Goal: Task Accomplishment & Management: Use online tool/utility

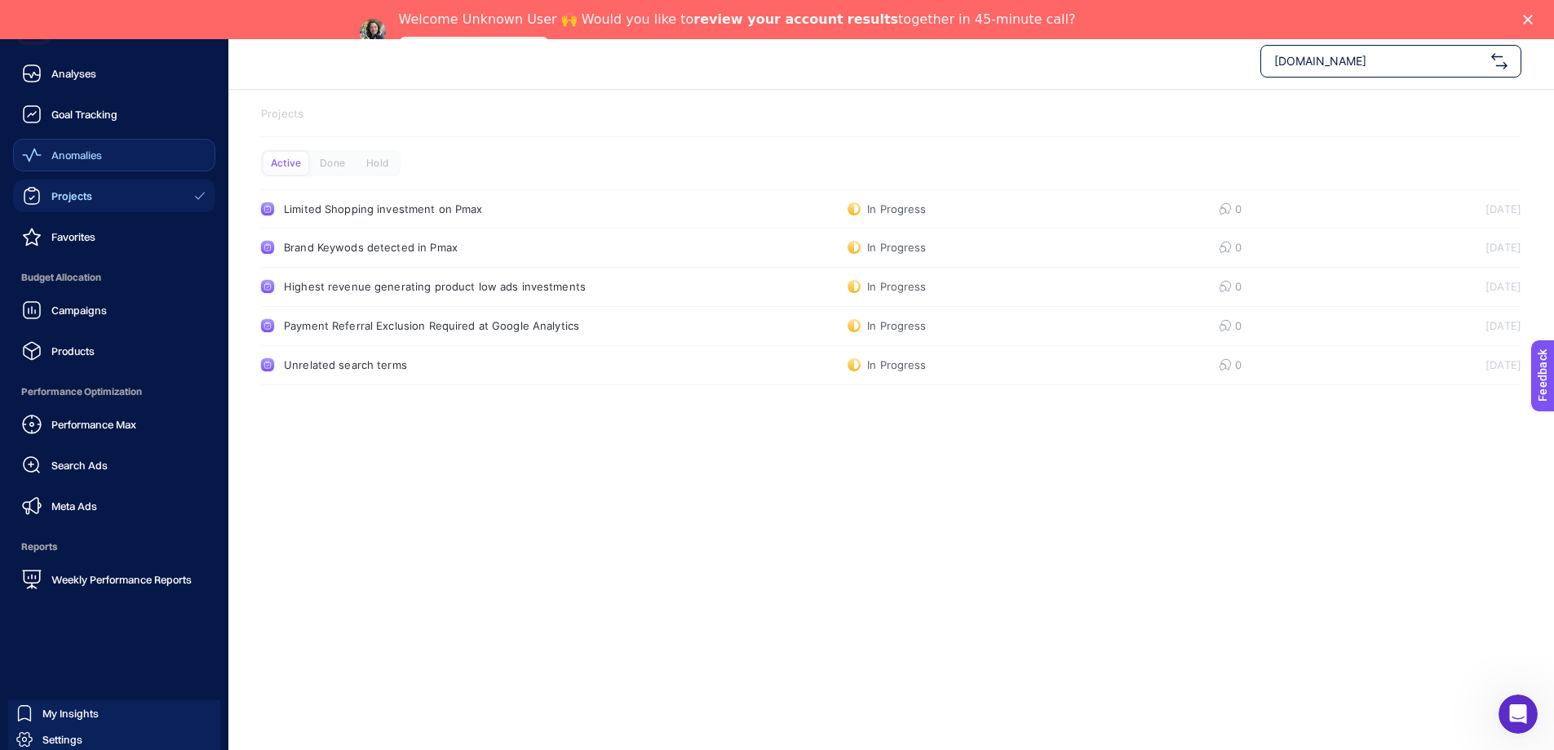
click at [29, 155] on icon at bounding box center [32, 155] width 20 height 20
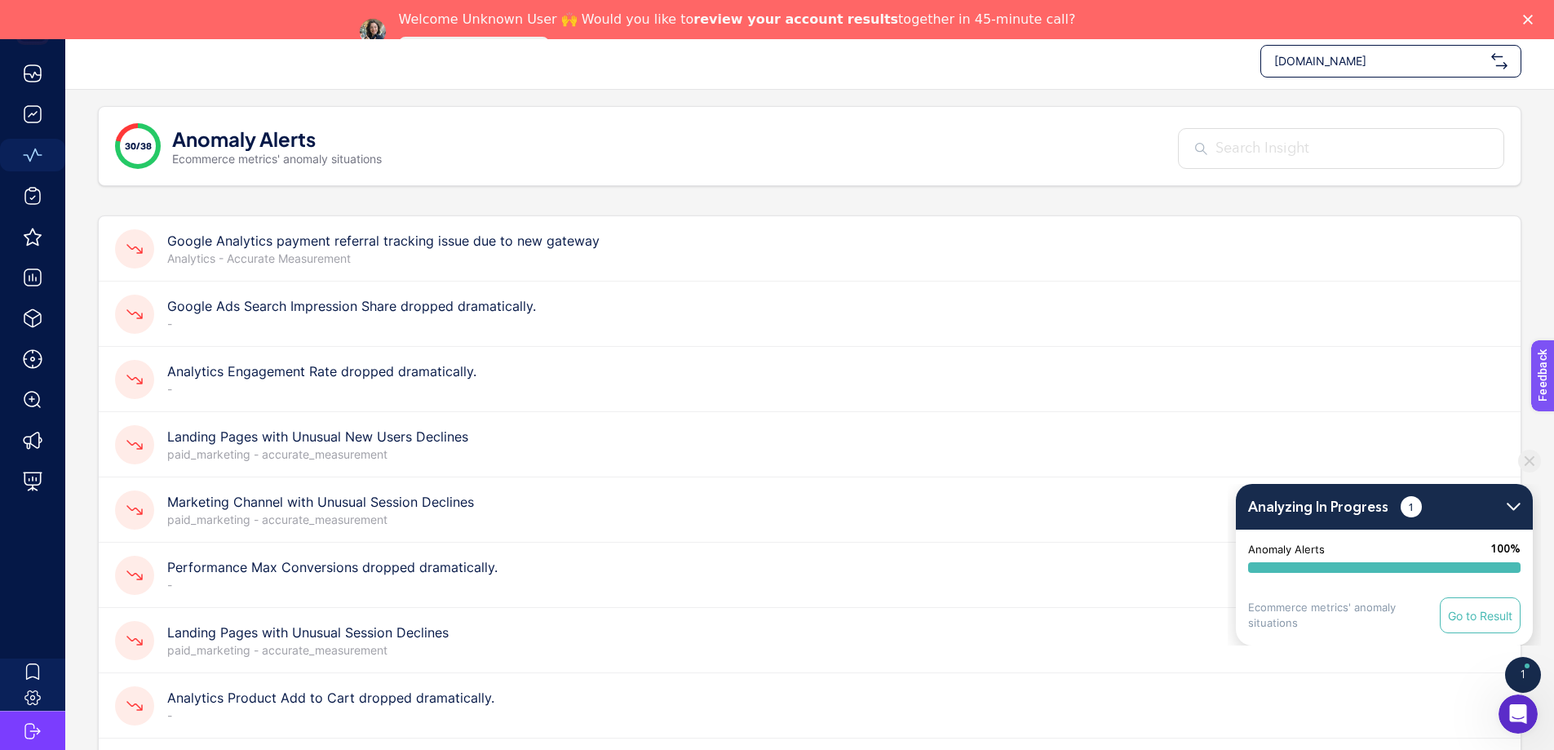
click at [417, 316] on p "-" at bounding box center [351, 324] width 369 height 16
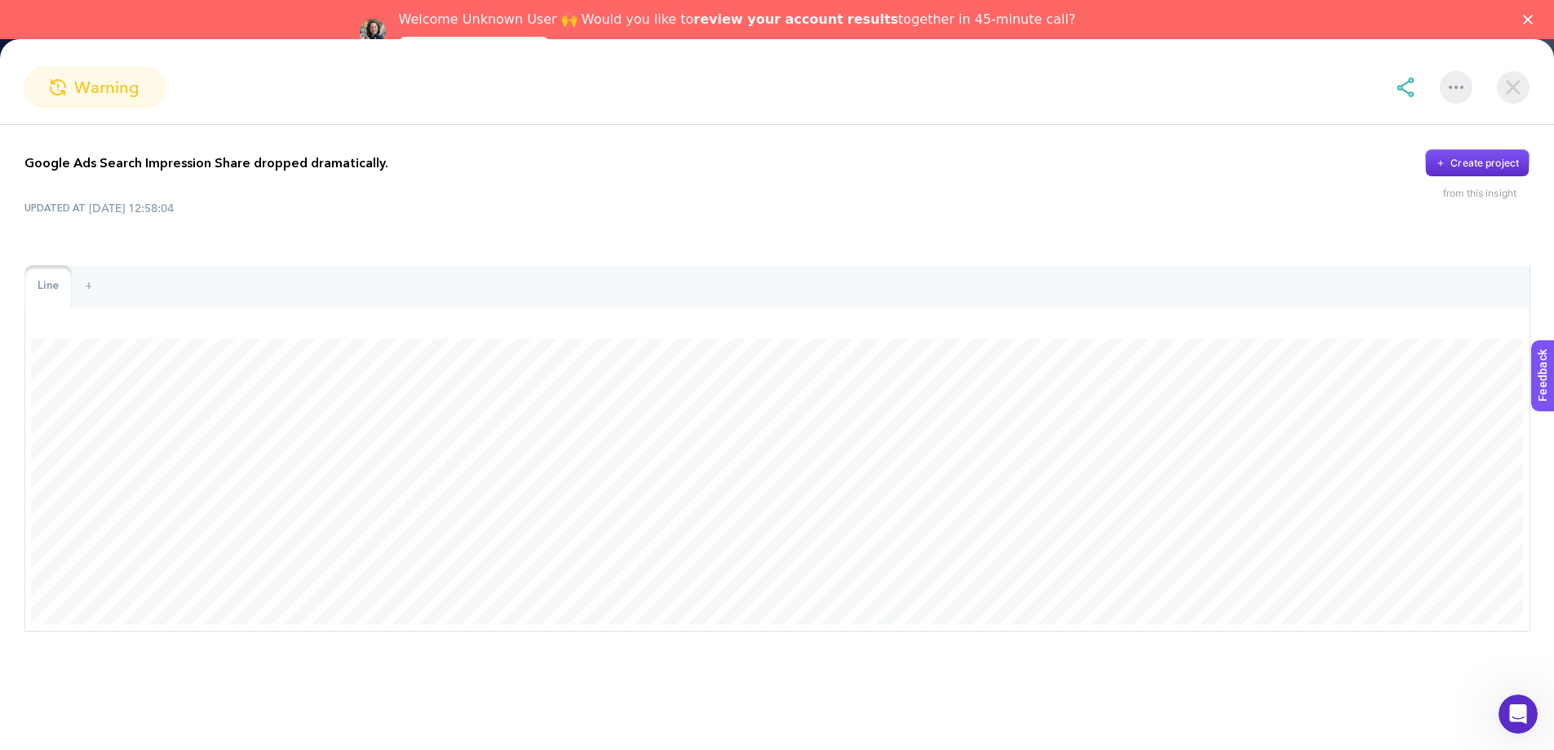
click at [1498, 91] on img at bounding box center [1513, 87] width 33 height 33
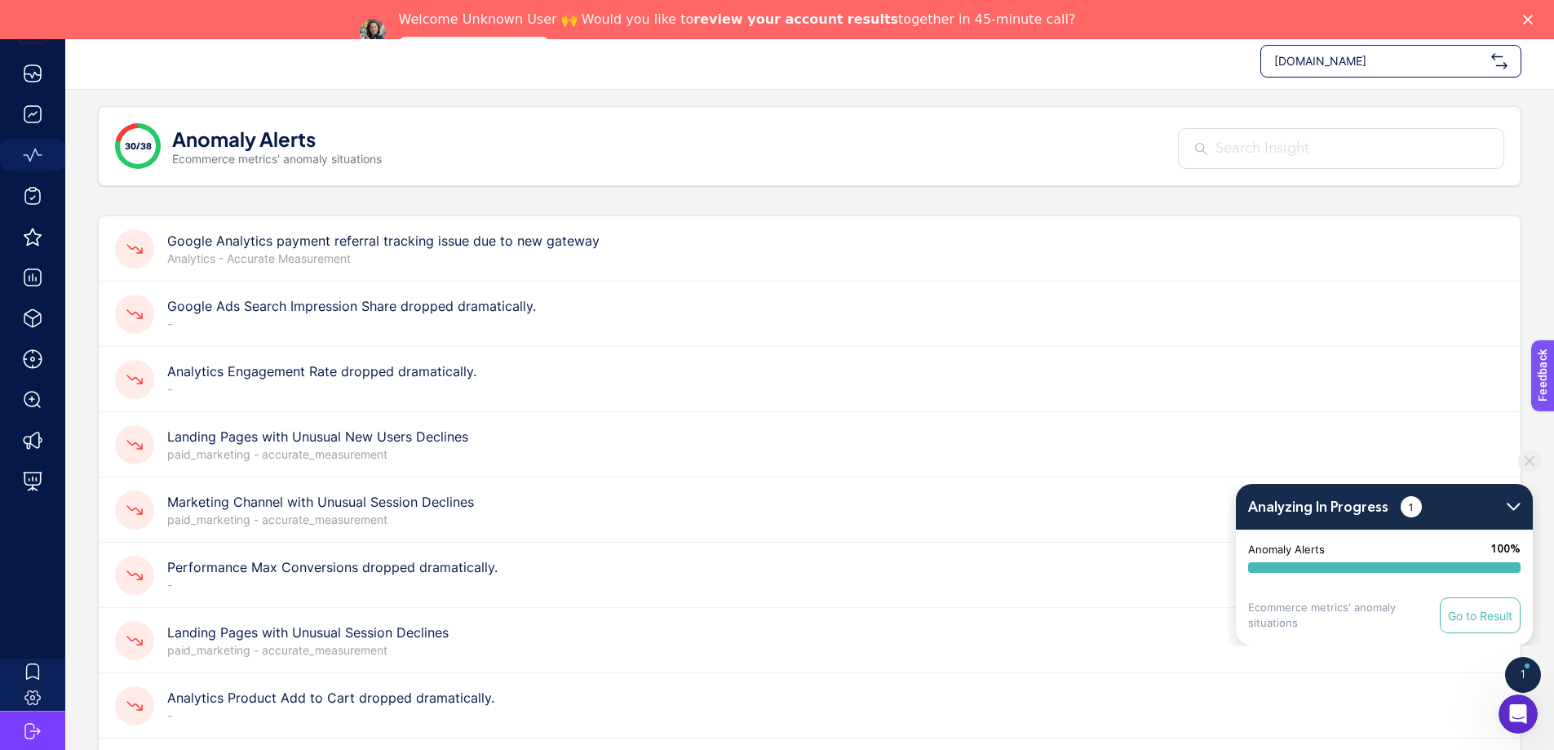
click at [406, 361] on h4 "Analytics Engagement Rate dropped dramatically." at bounding box center [321, 371] width 309 height 20
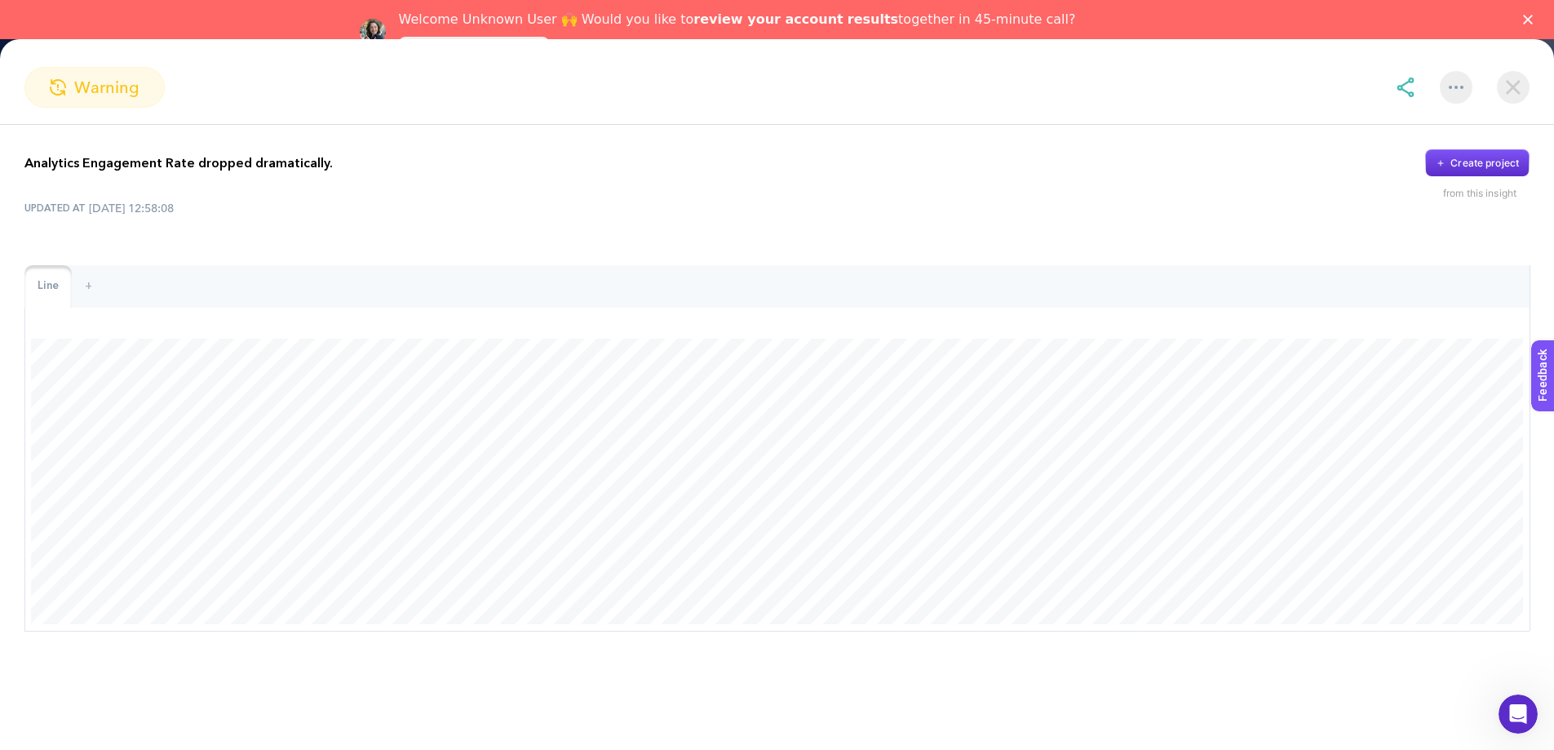
click at [1519, 103] on img at bounding box center [1513, 87] width 33 height 33
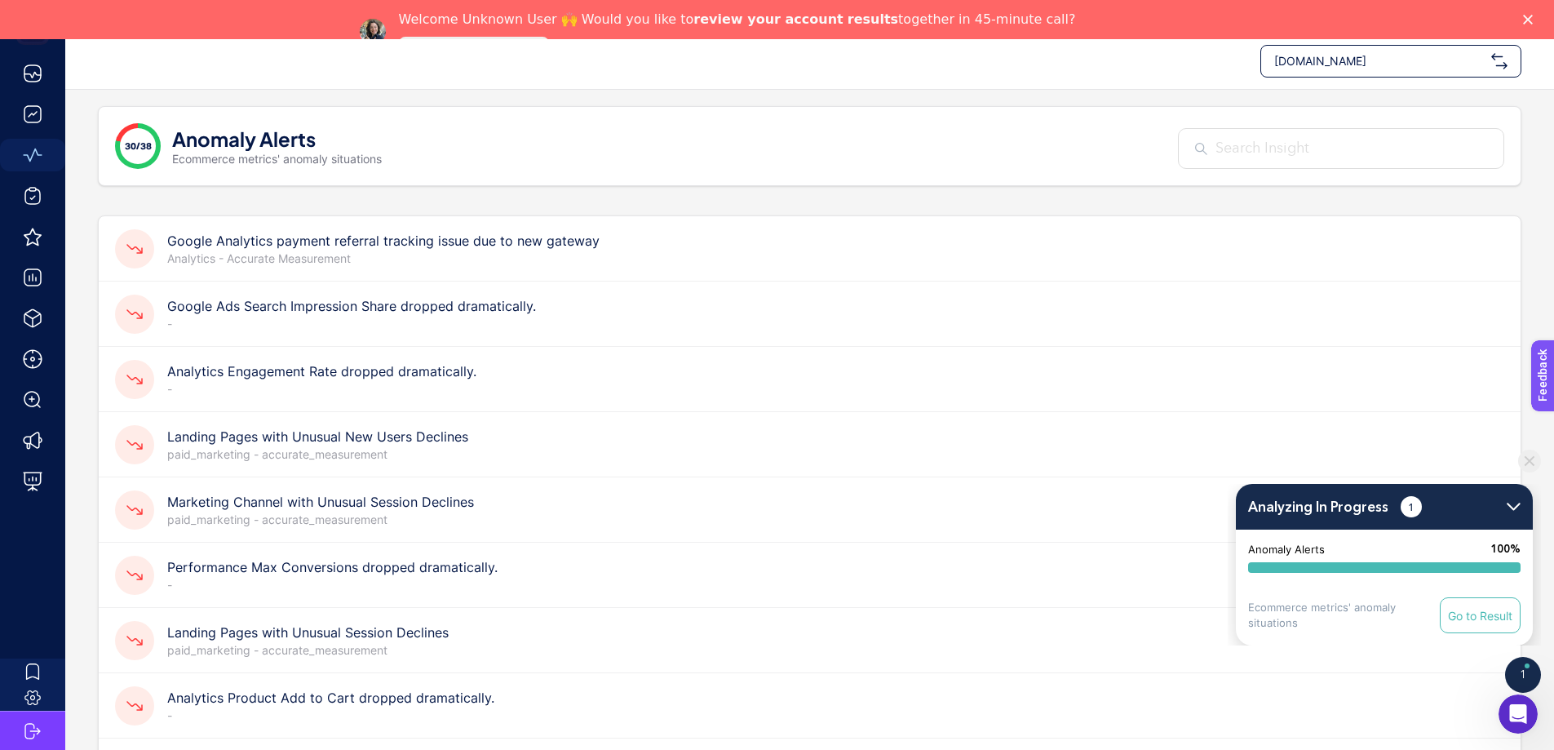
click at [322, 446] on p "paid_marketing - accurate_measurement" at bounding box center [317, 454] width 301 height 16
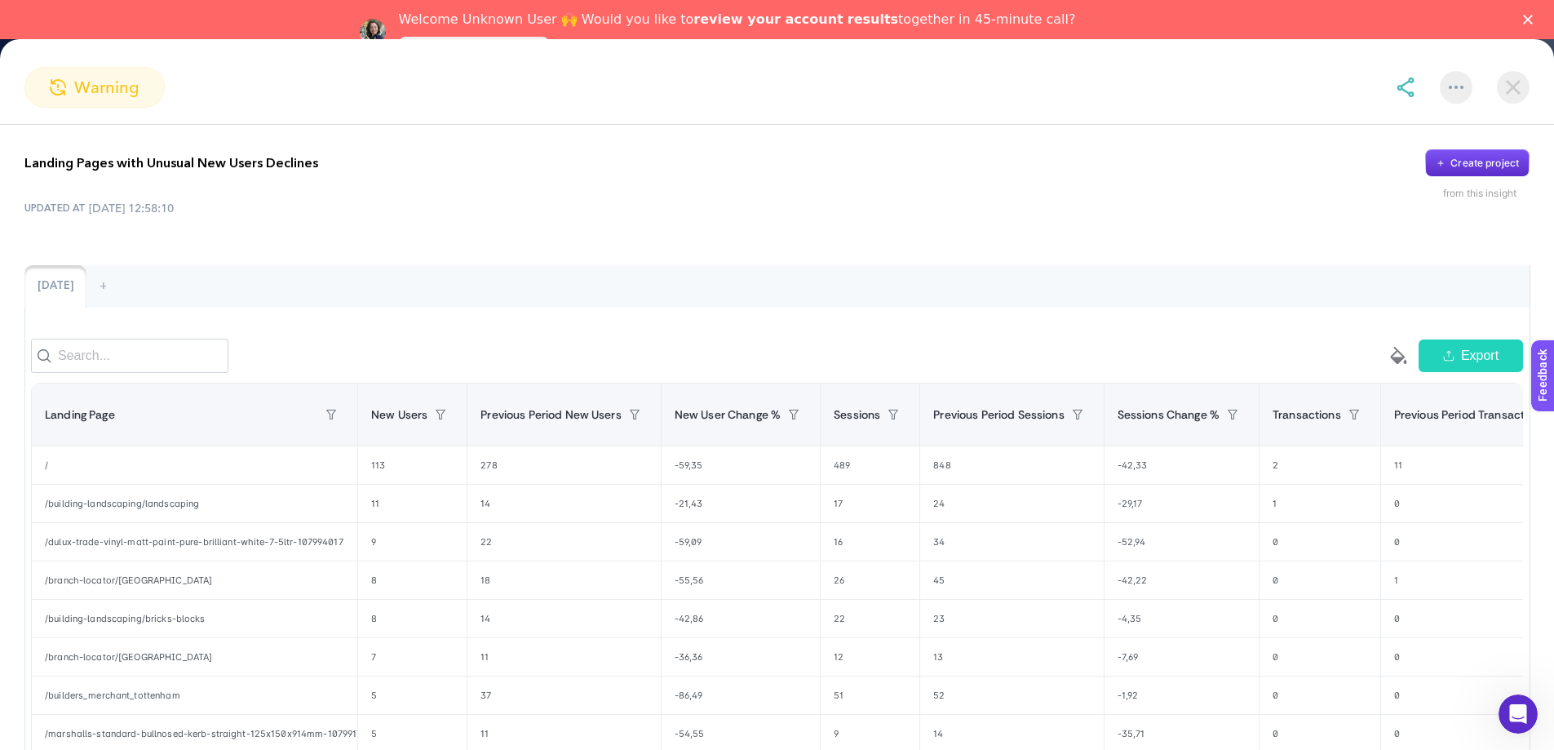
click at [1505, 88] on img at bounding box center [1513, 87] width 33 height 33
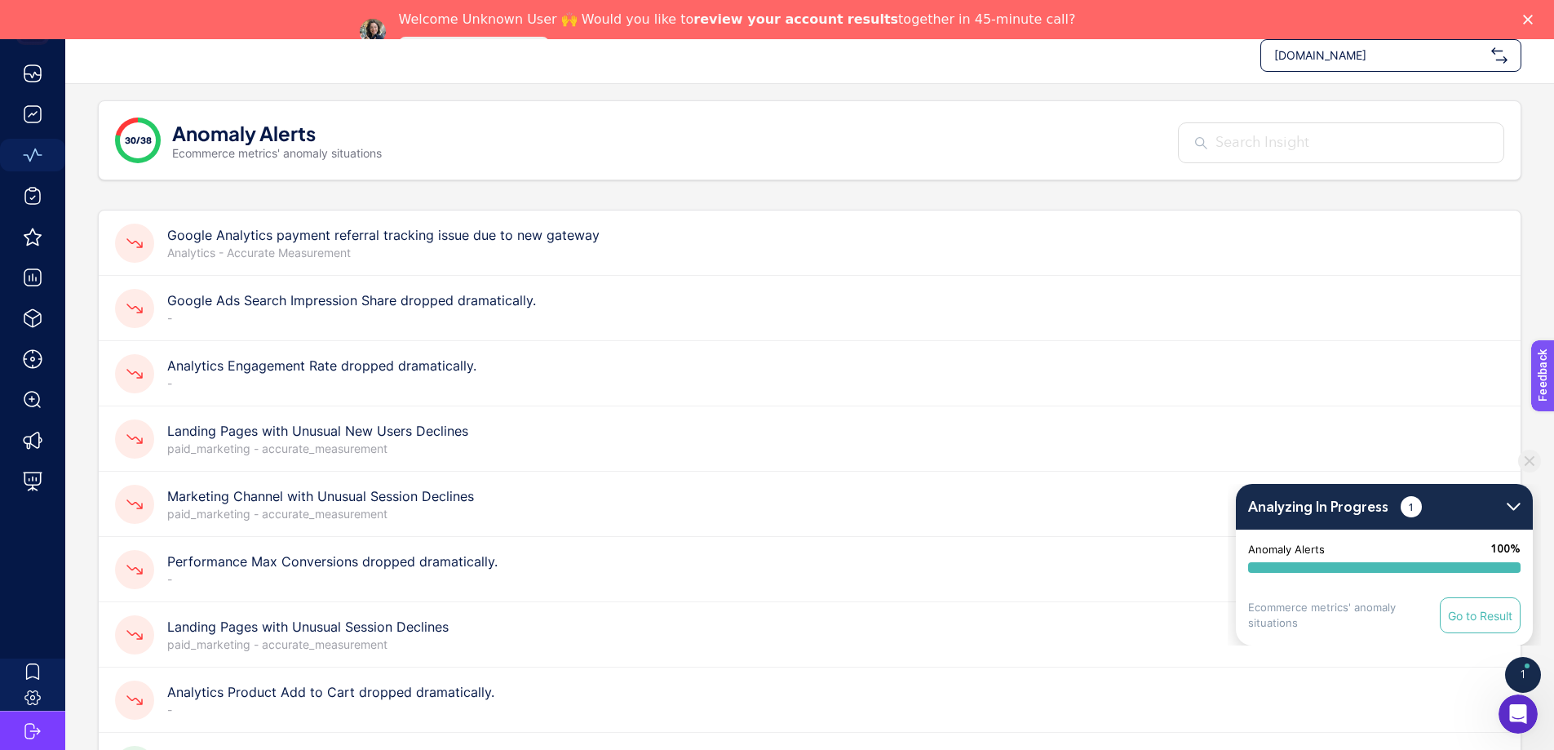
scroll to position [46, 0]
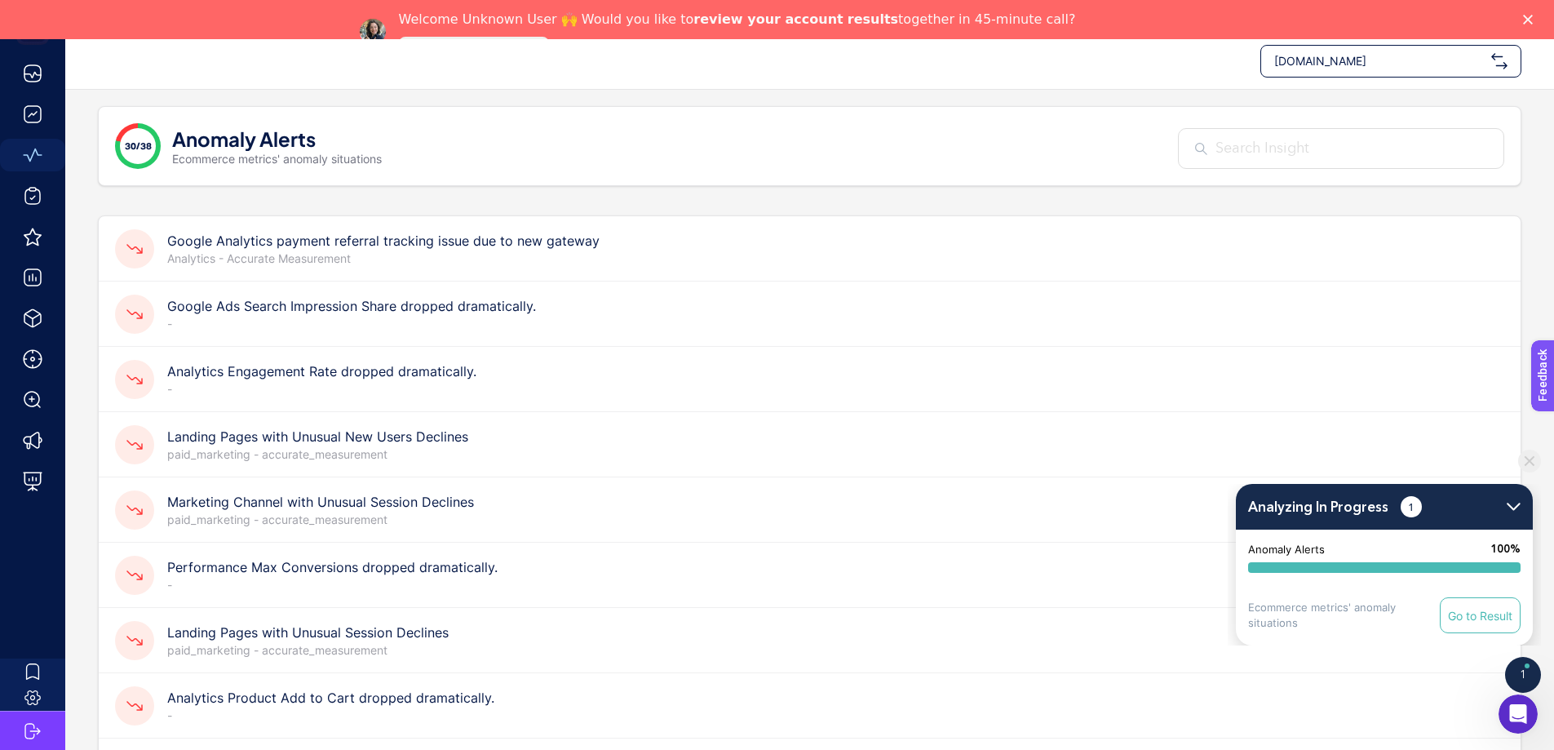
click at [1508, 503] on img at bounding box center [1514, 507] width 14 height 8
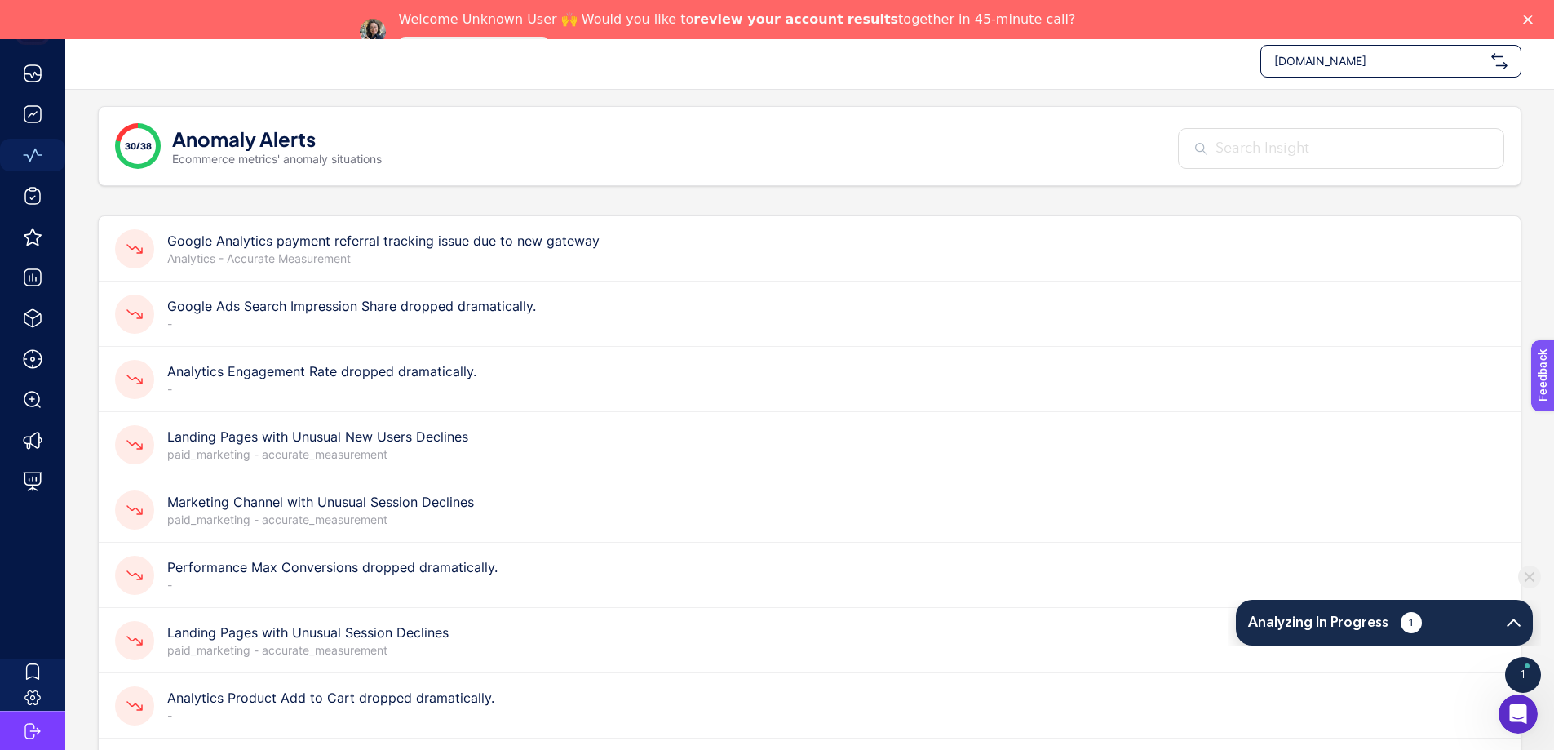
click at [299, 557] on h4 "Performance Max Conversions dropped dramatically." at bounding box center [332, 567] width 330 height 20
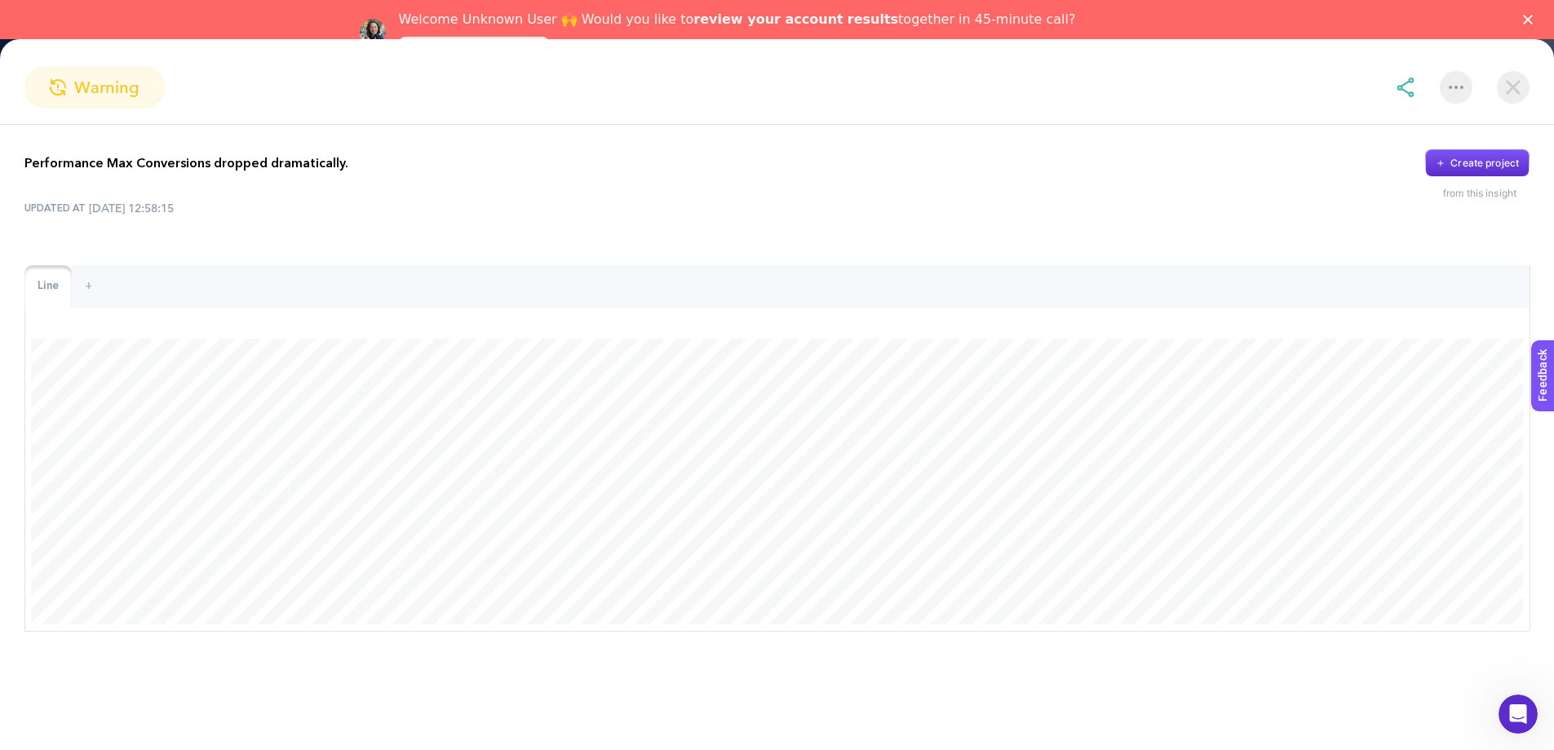
click at [1512, 94] on img at bounding box center [1513, 87] width 33 height 33
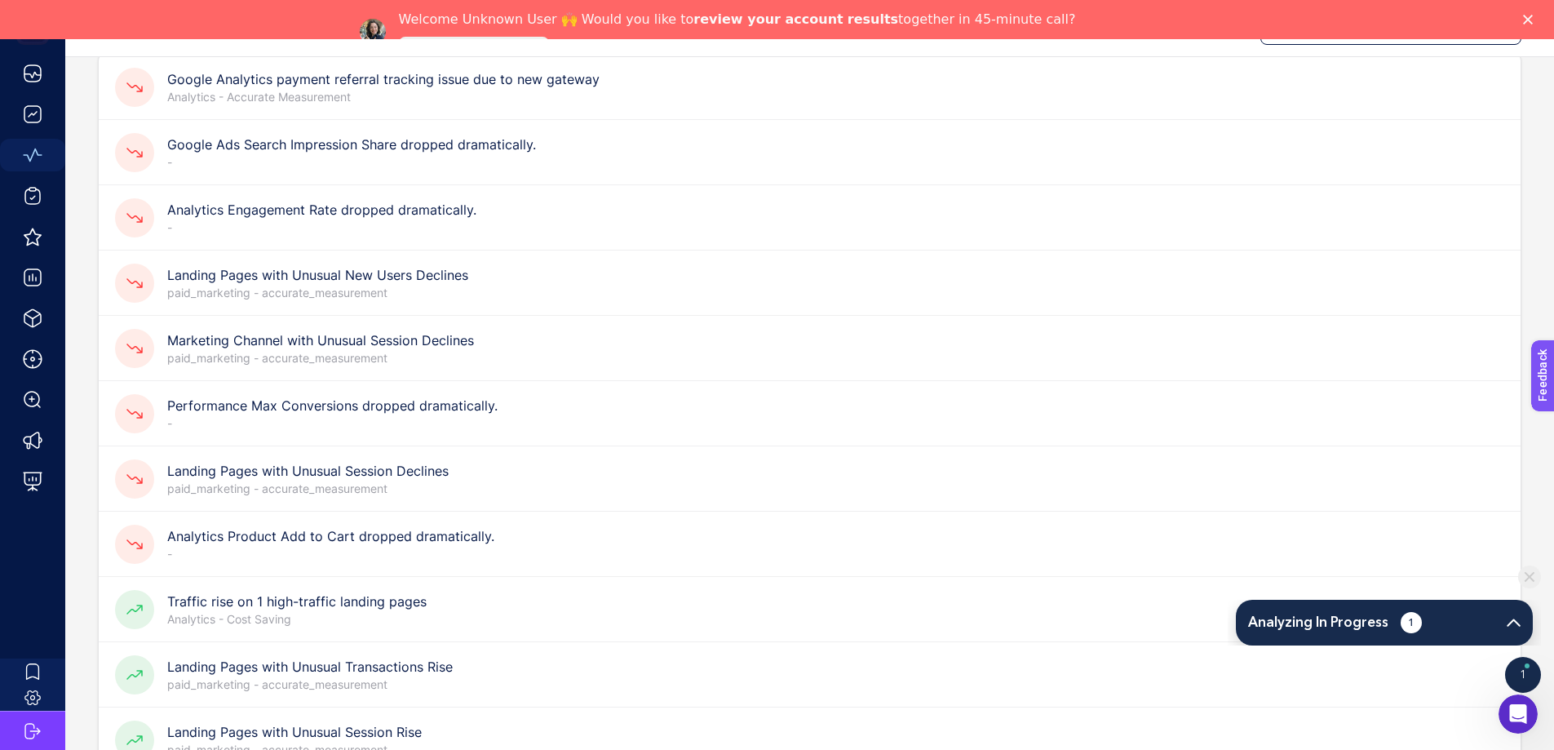
scroll to position [209, 0]
click at [295, 544] on p "-" at bounding box center [330, 552] width 327 height 16
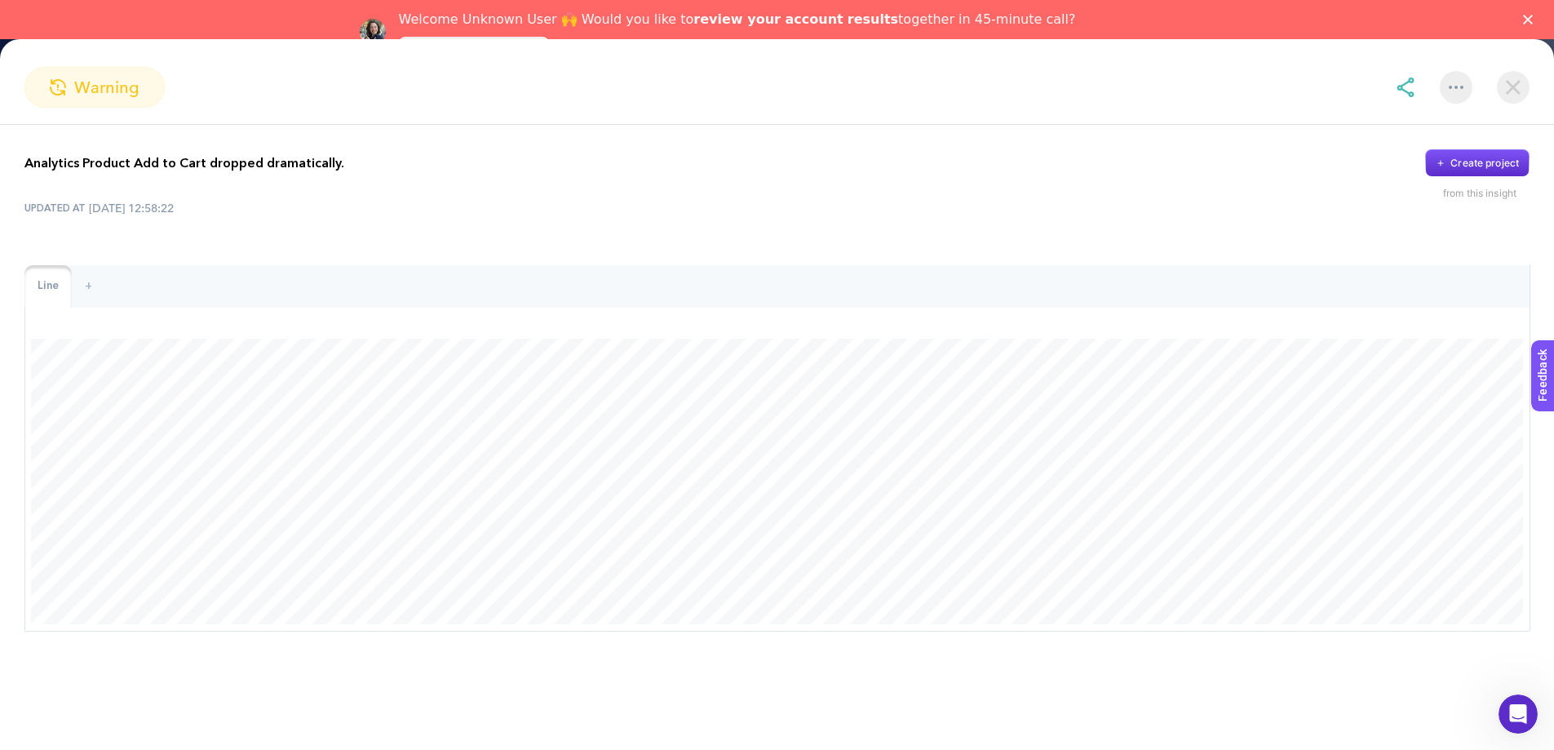
click at [1521, 81] on img at bounding box center [1513, 87] width 33 height 33
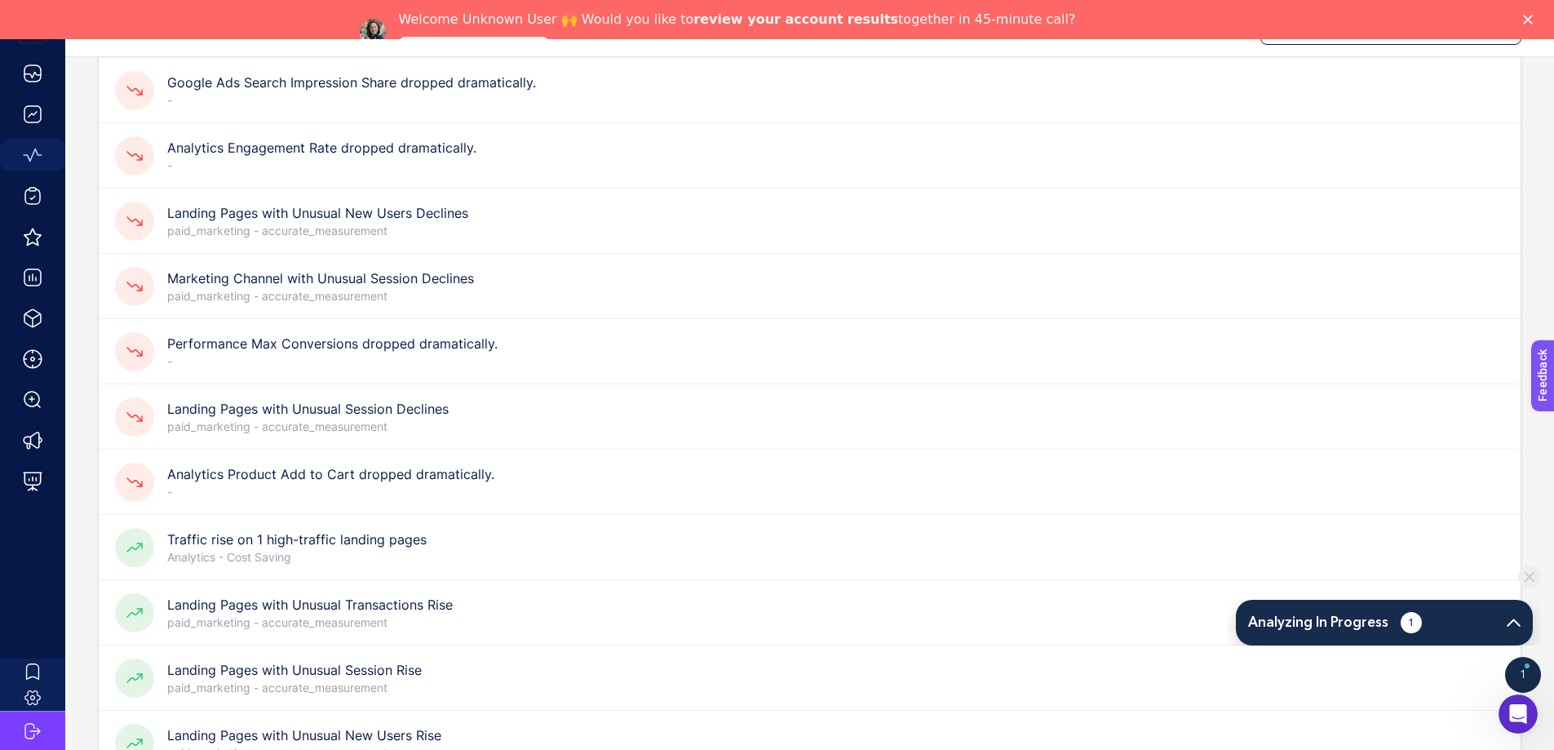
scroll to position [0, 0]
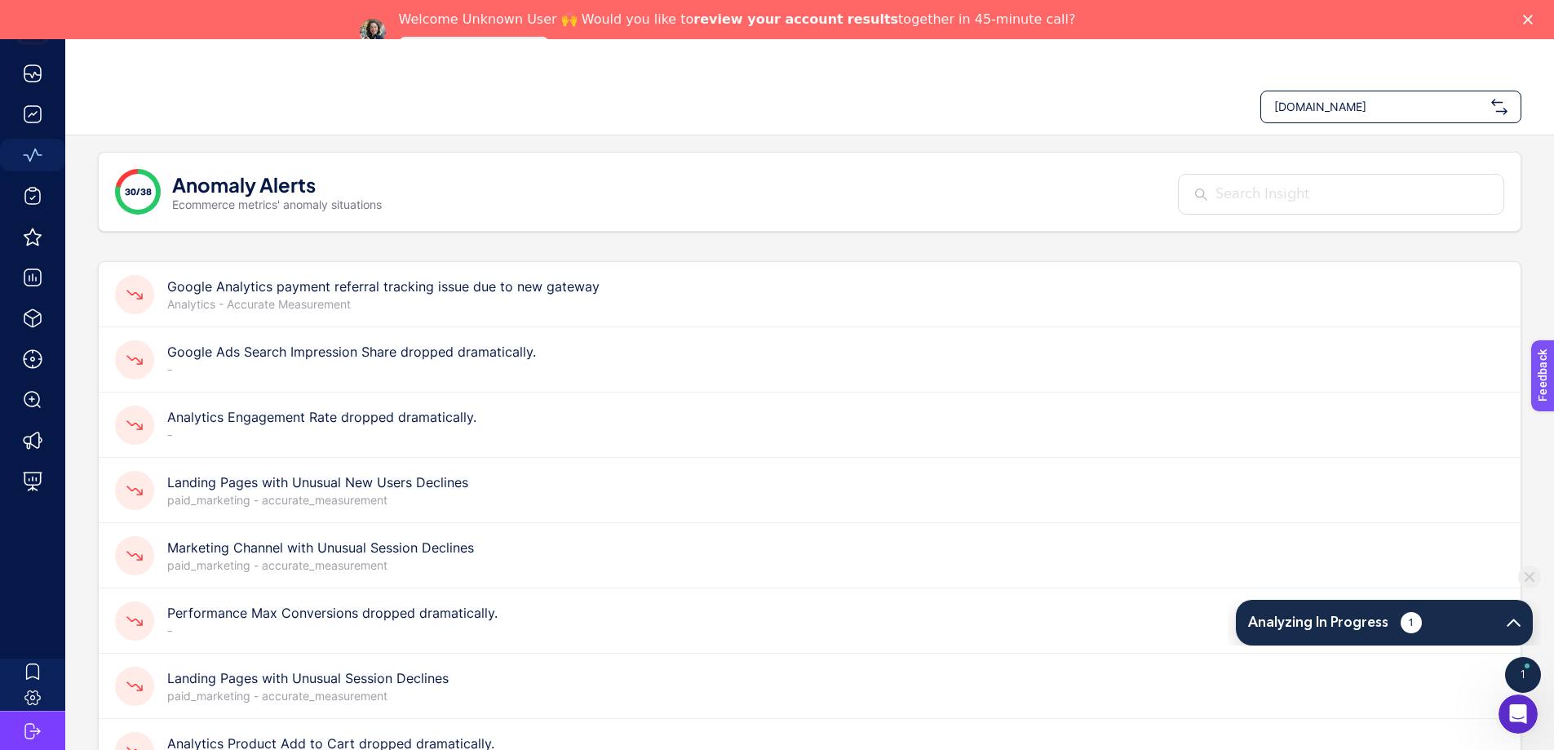
click at [295, 171] on h1 "Anomaly Alerts" at bounding box center [244, 184] width 144 height 26
click at [122, 169] on div "30/38" at bounding box center [138, 192] width 46 height 46
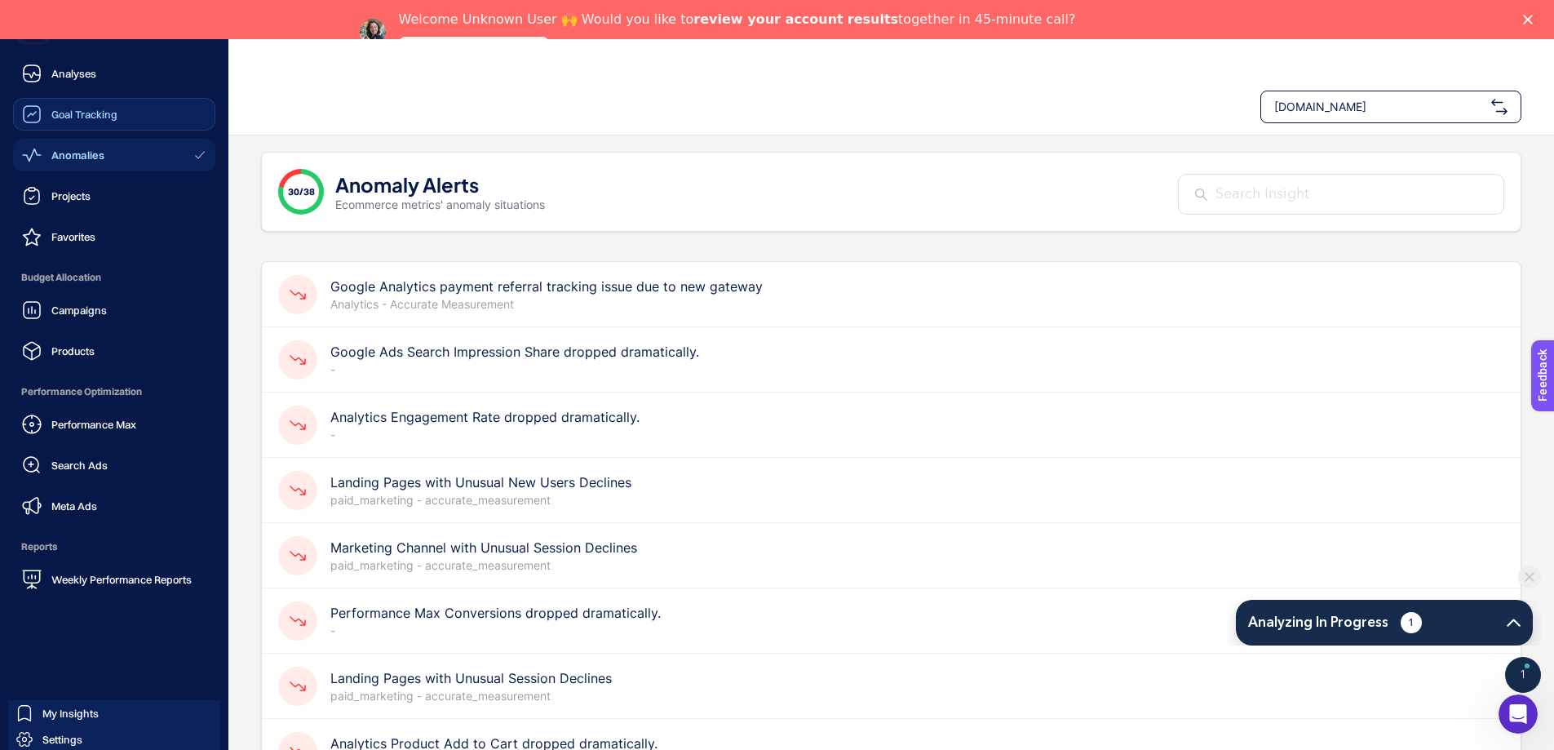
click at [36, 120] on icon at bounding box center [32, 114] width 20 height 20
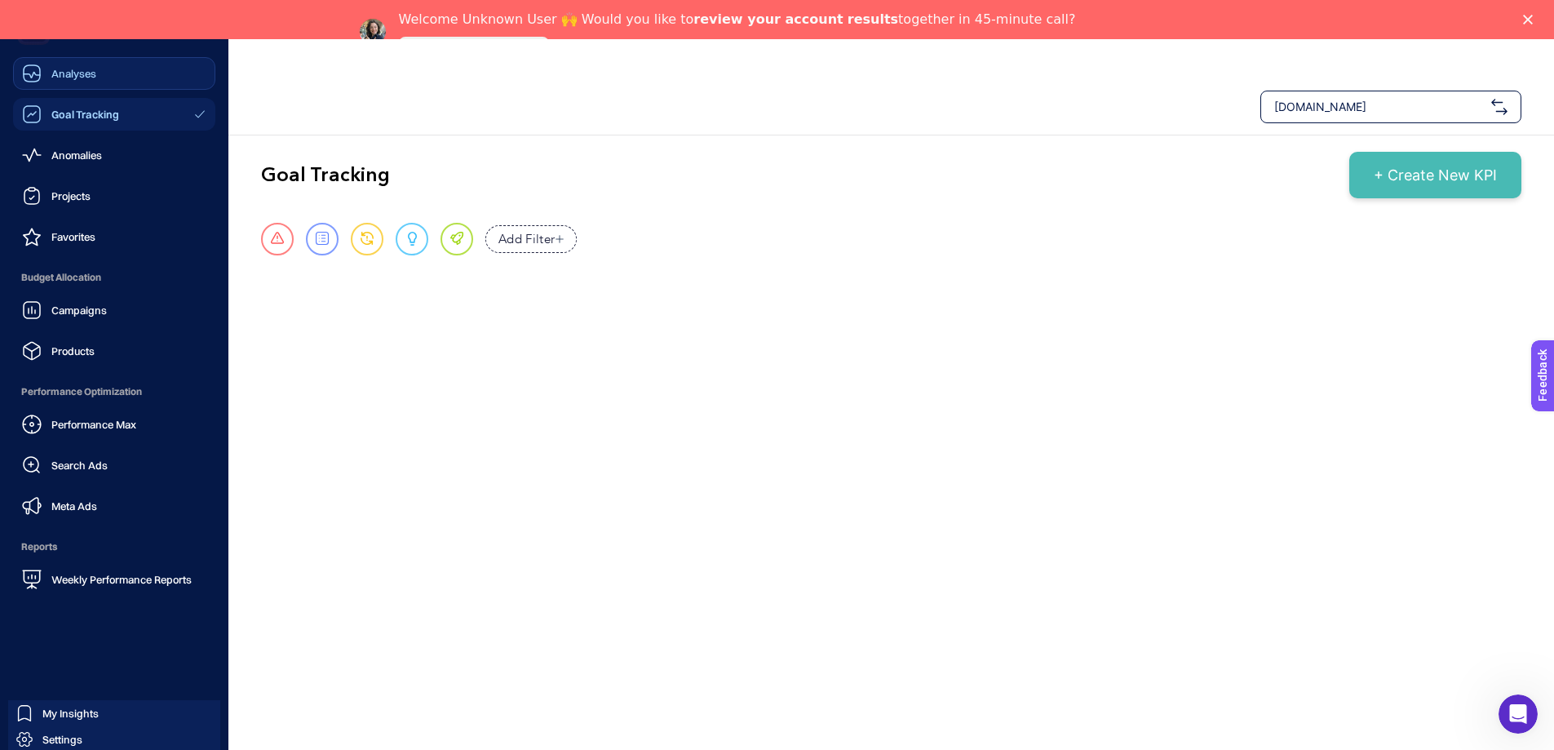
click at [75, 78] on span "Analyses" at bounding box center [73, 73] width 45 height 13
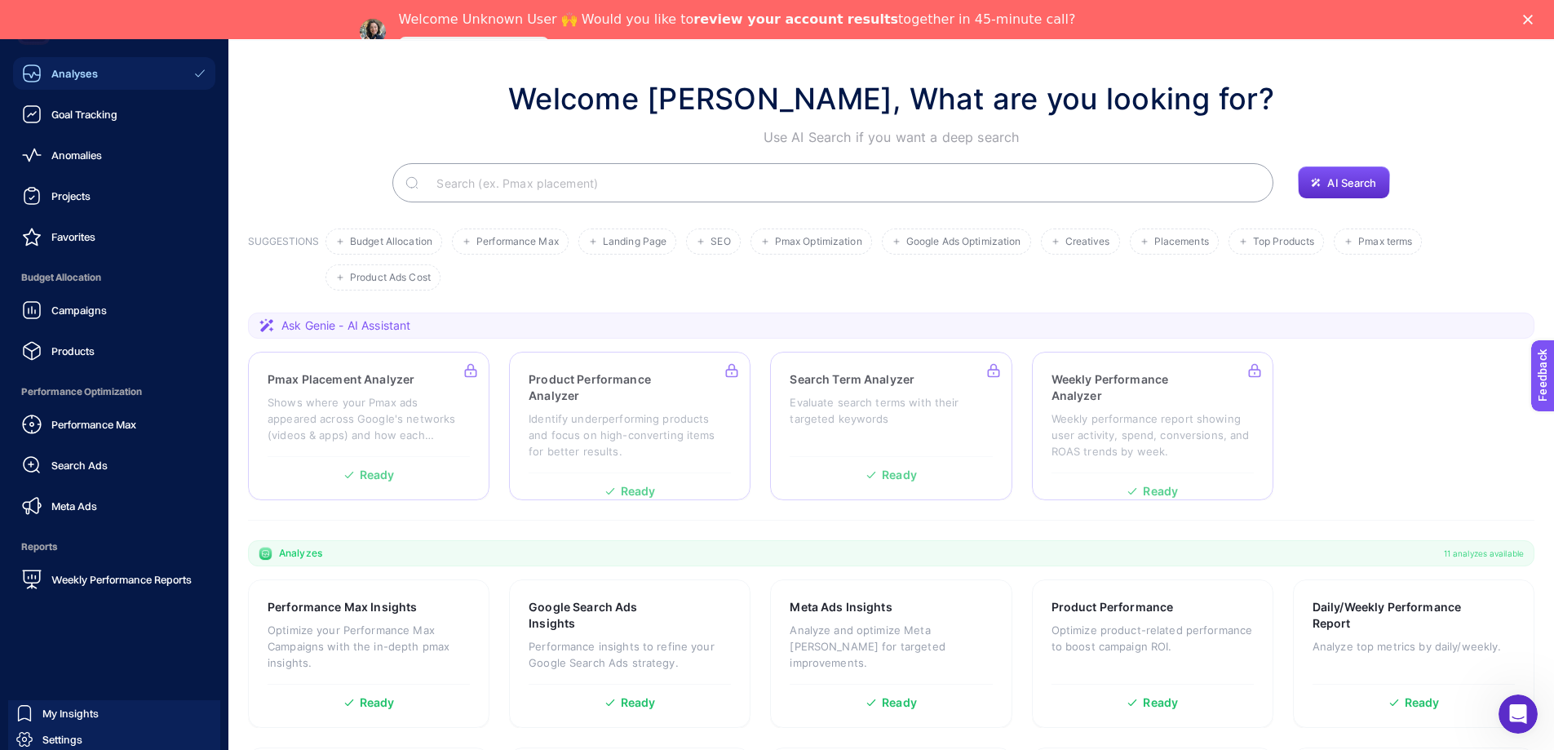
scroll to position [179, 0]
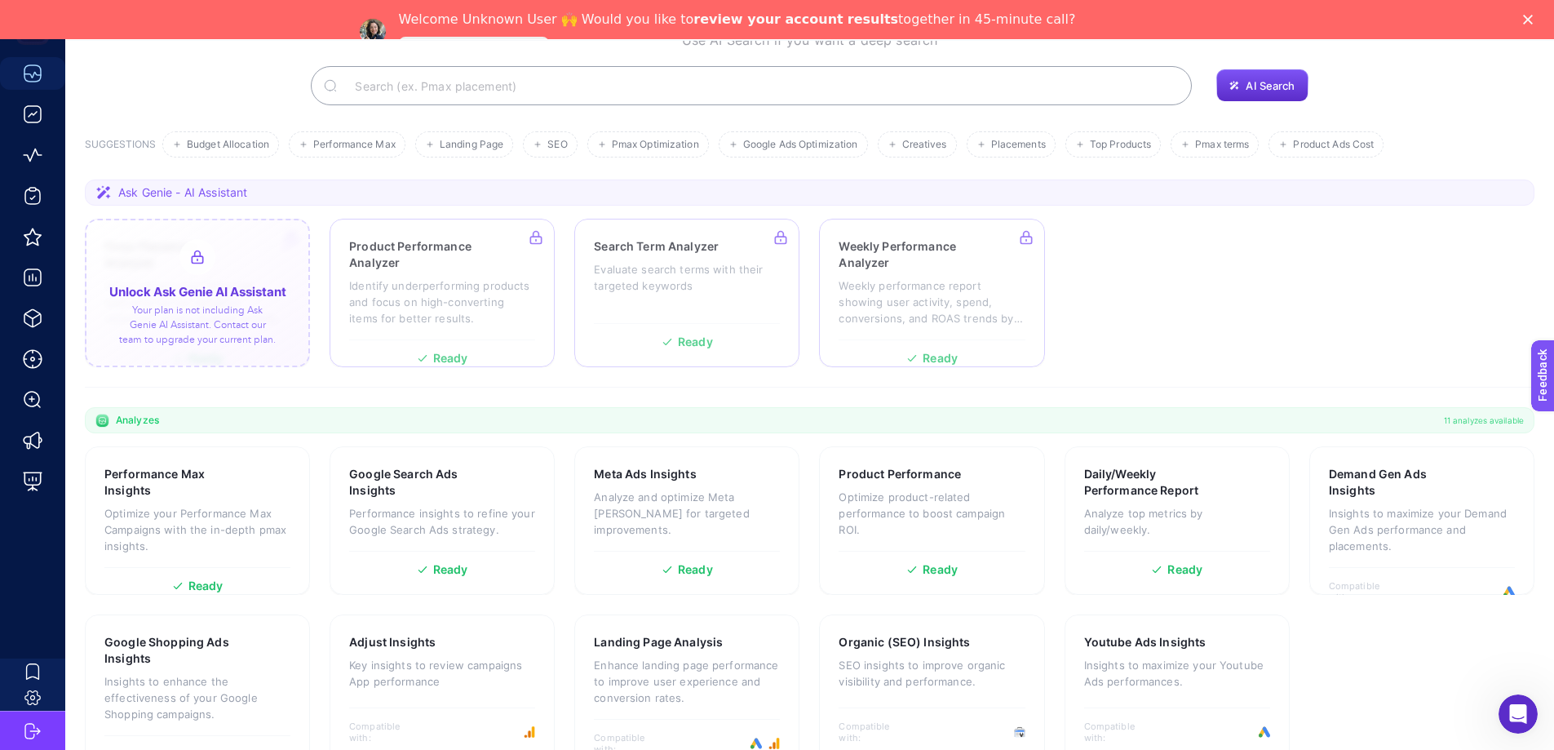
click at [227, 281] on div at bounding box center [197, 293] width 225 height 148
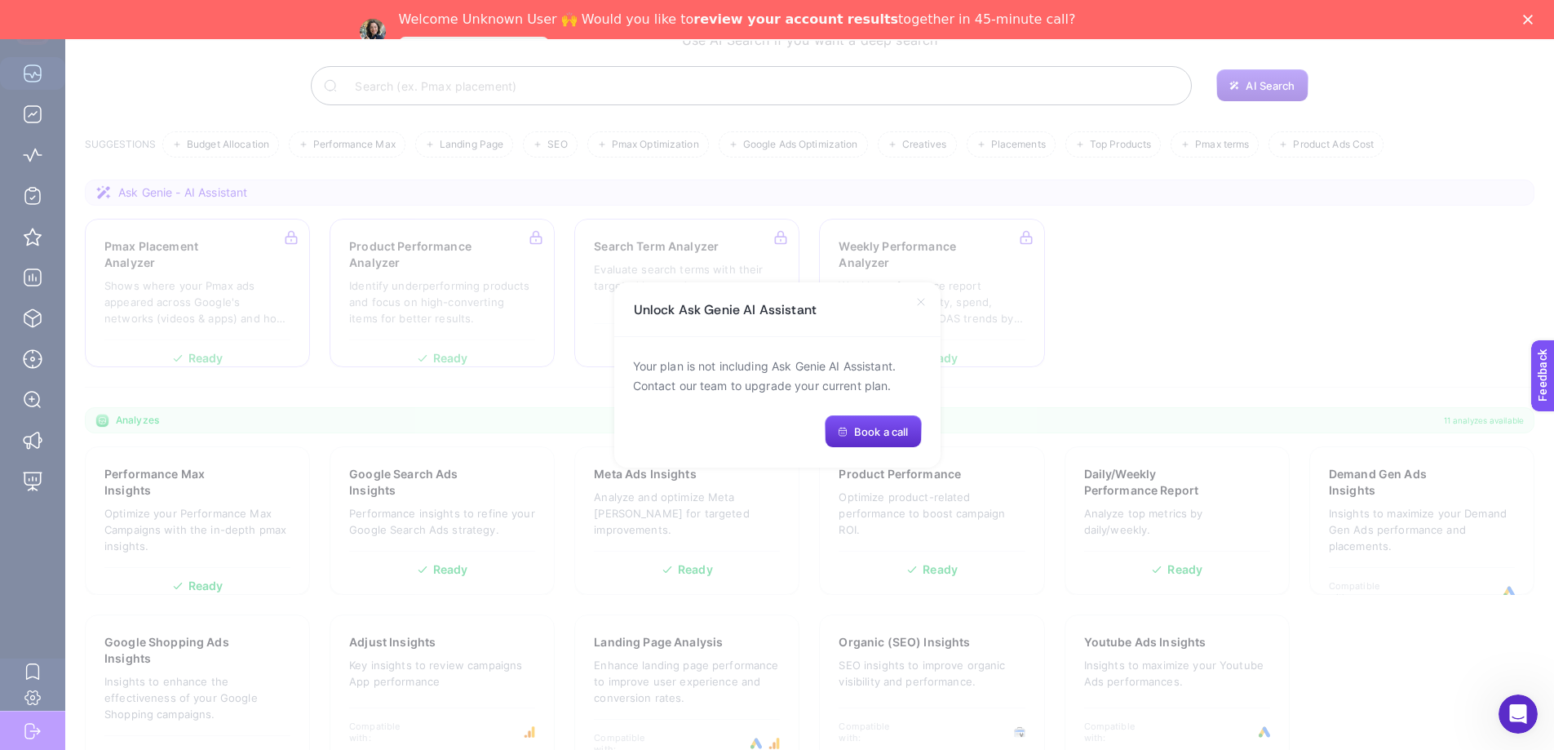
click at [920, 304] on icon at bounding box center [921, 301] width 13 height 13
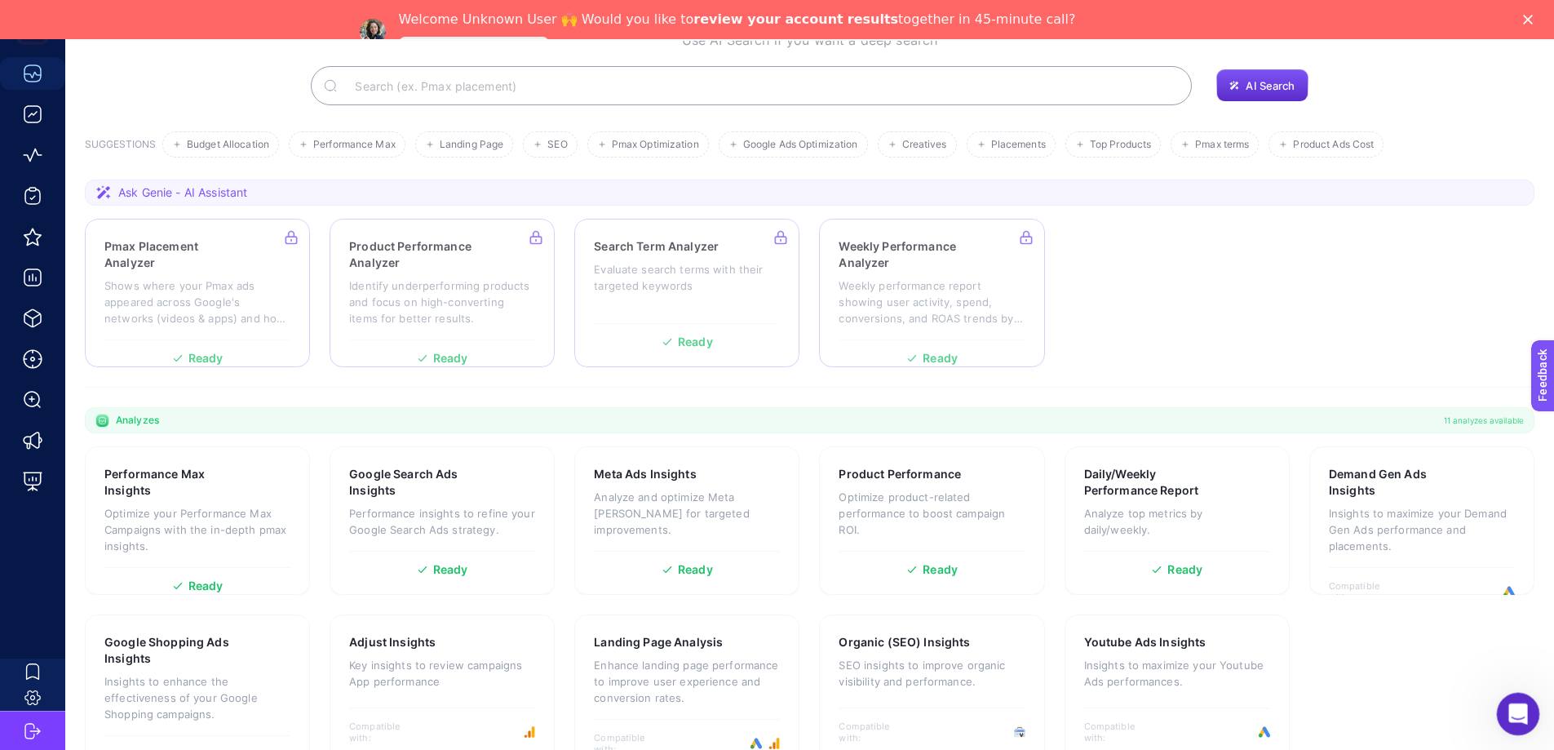
click at [1516, 724] on div "Open Intercom Messenger" at bounding box center [1516, 712] width 54 height 54
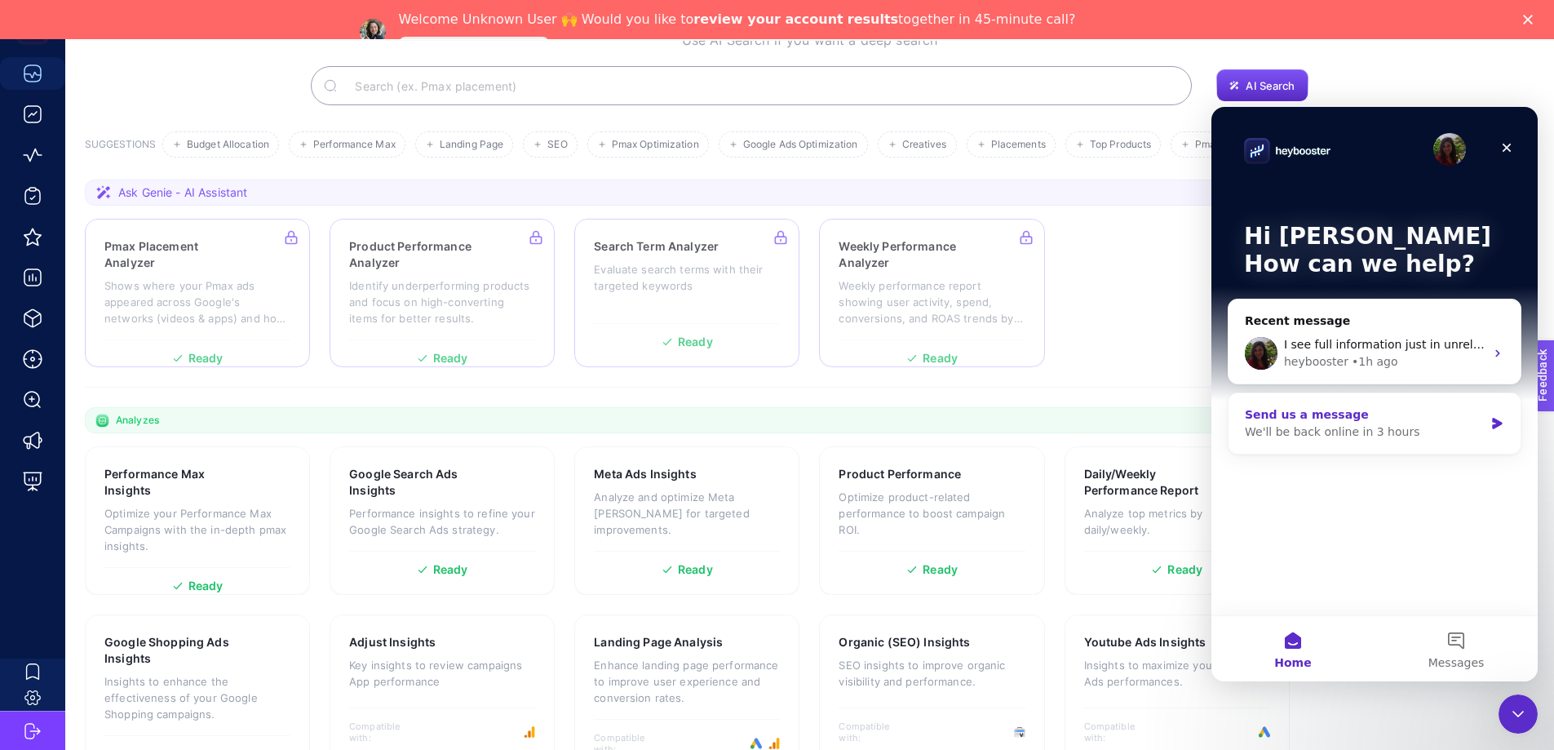
click at [1312, 421] on div "Send us a message" at bounding box center [1364, 414] width 239 height 17
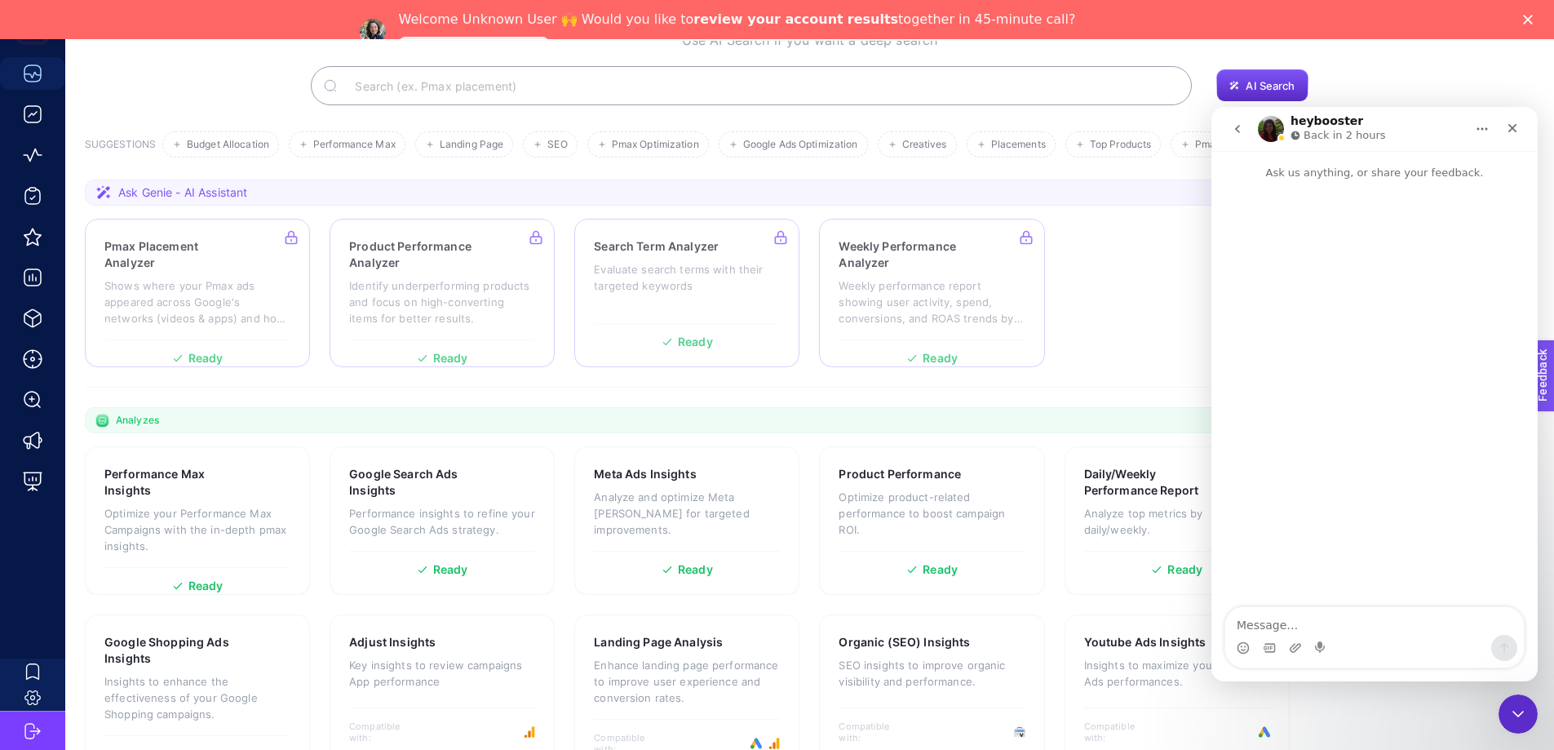
click at [1268, 627] on textarea "Message…" at bounding box center [1375, 621] width 299 height 28
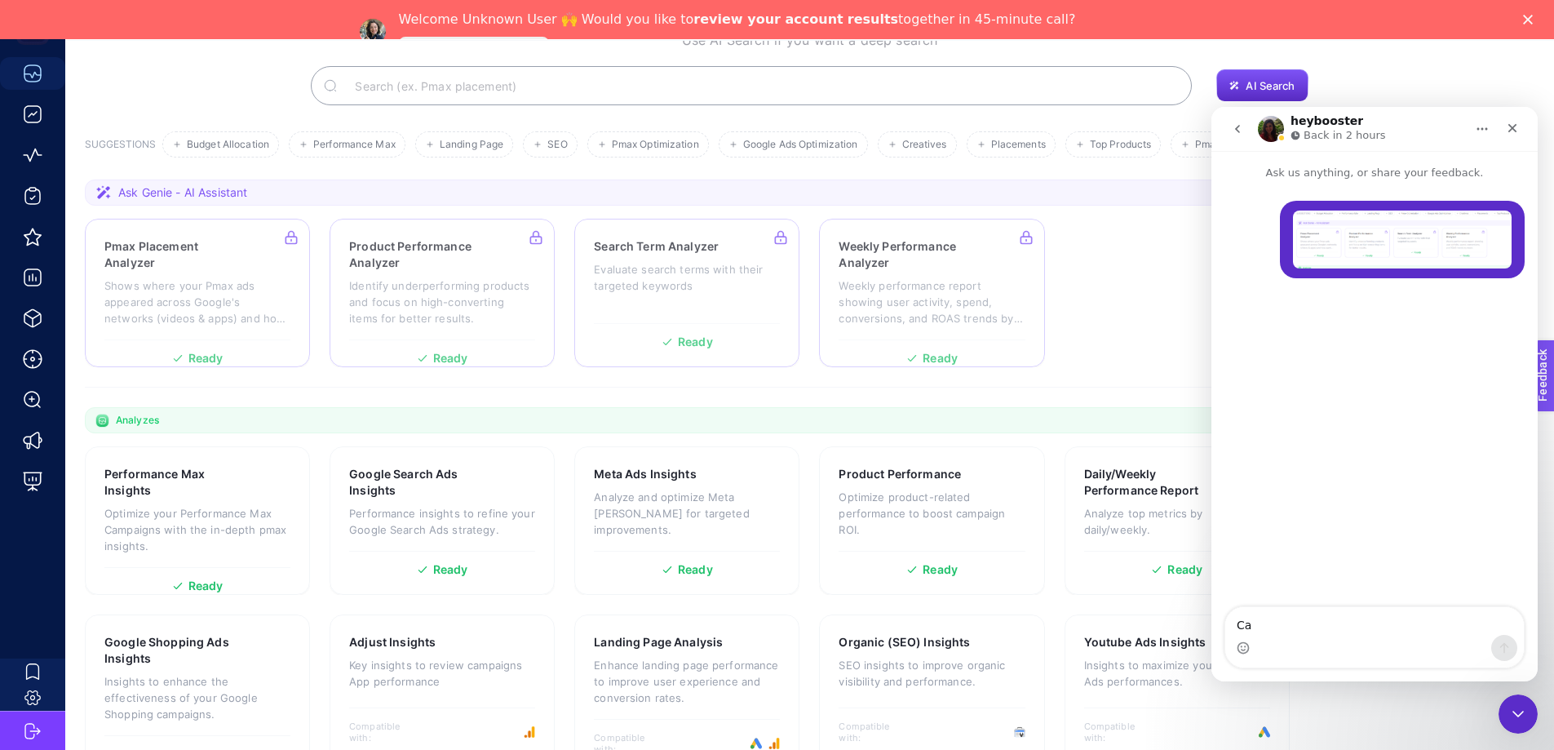
type textarea "Can"
type textarea "Can you open please all of them?"
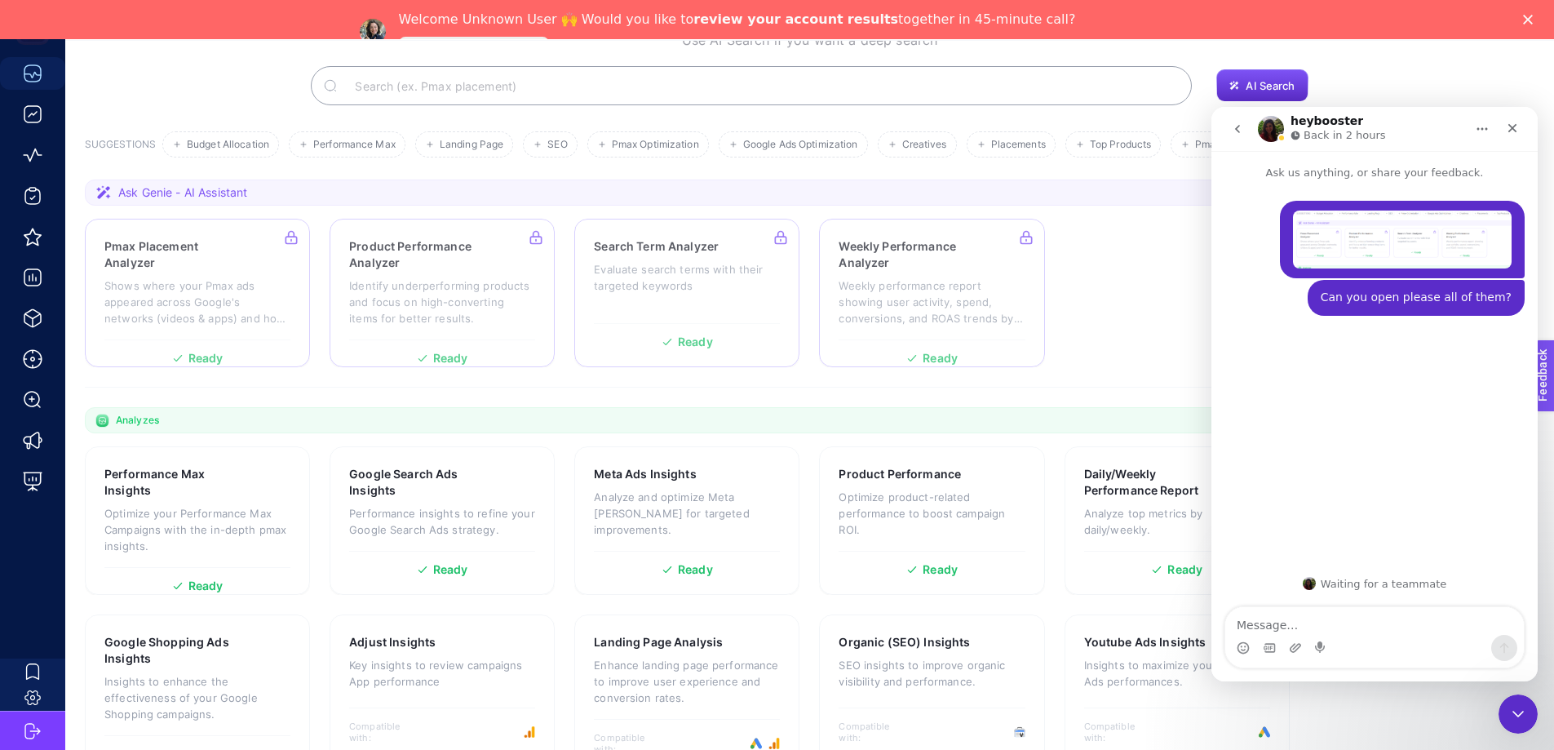
click at [1099, 307] on section "Pmax Placement Analyzer Shows where your Pmax ads appeared across Google's netw…" at bounding box center [810, 293] width 1450 height 148
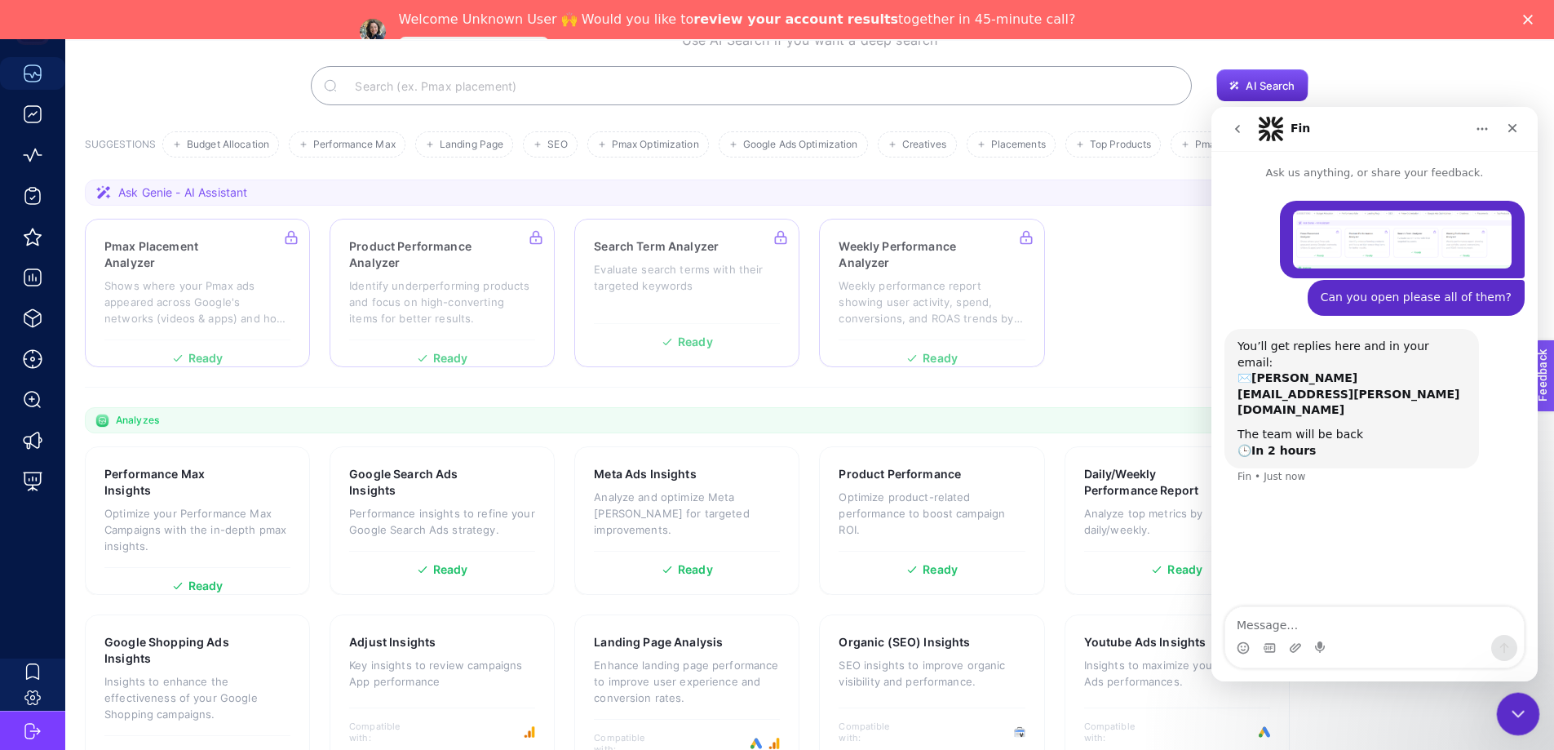
click at [1522, 716] on icon "Close Intercom Messenger" at bounding box center [1516, 712] width 20 height 20
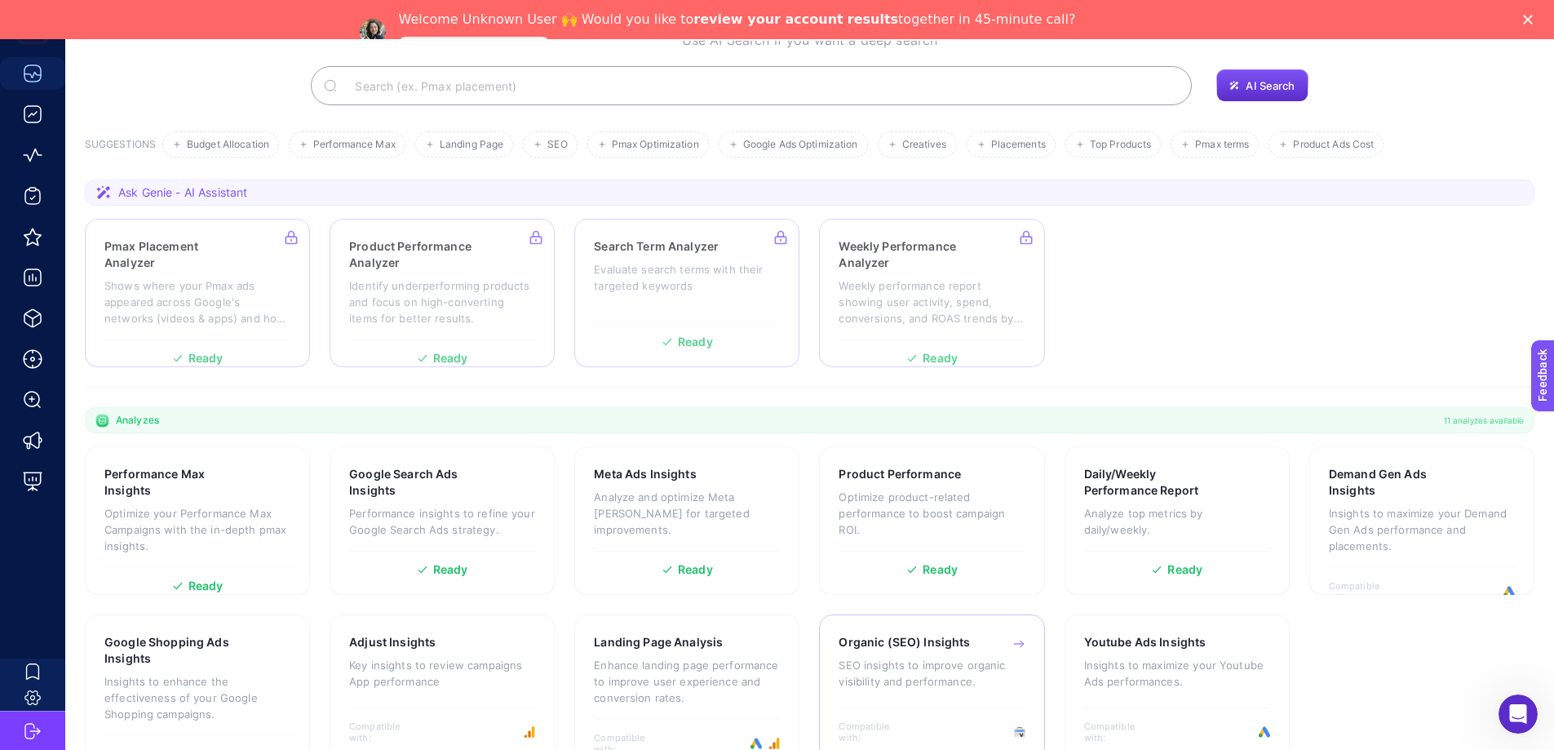
click at [884, 657] on p "SEO insights to improve organic visibility and performance." at bounding box center [932, 673] width 186 height 33
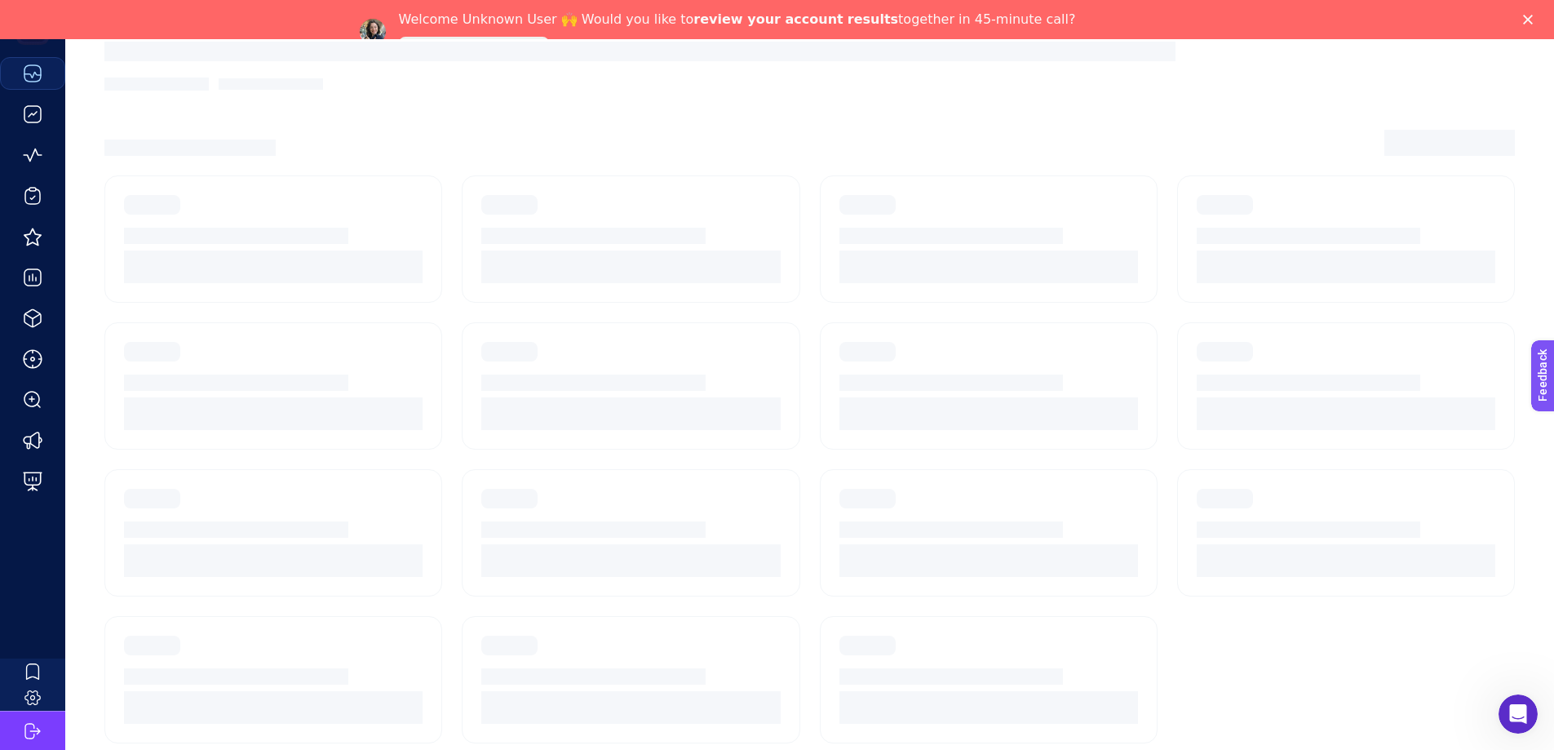
scroll to position [46, 0]
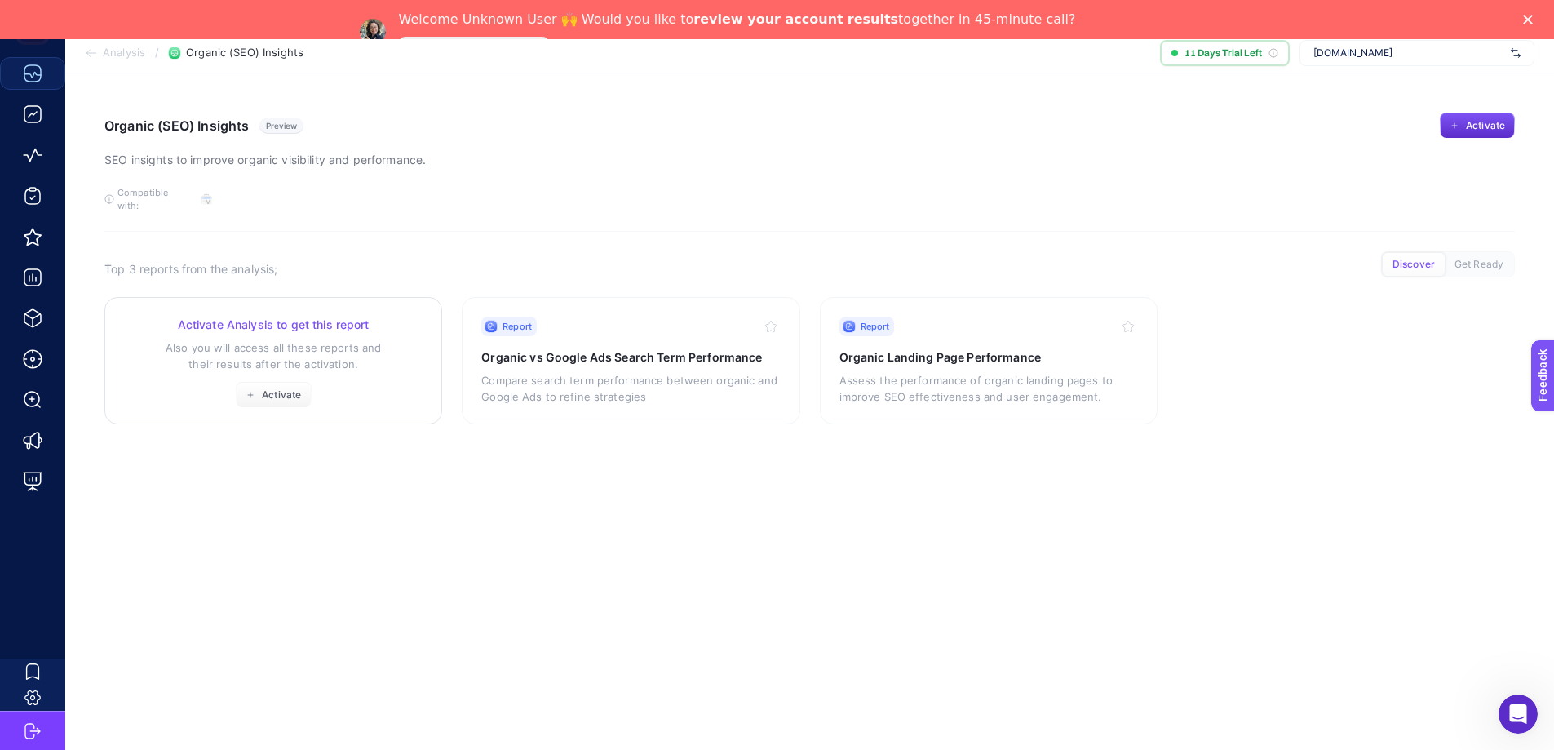
click at [285, 317] on h3 "Activate Analysis to get this report" at bounding box center [273, 325] width 299 height 16
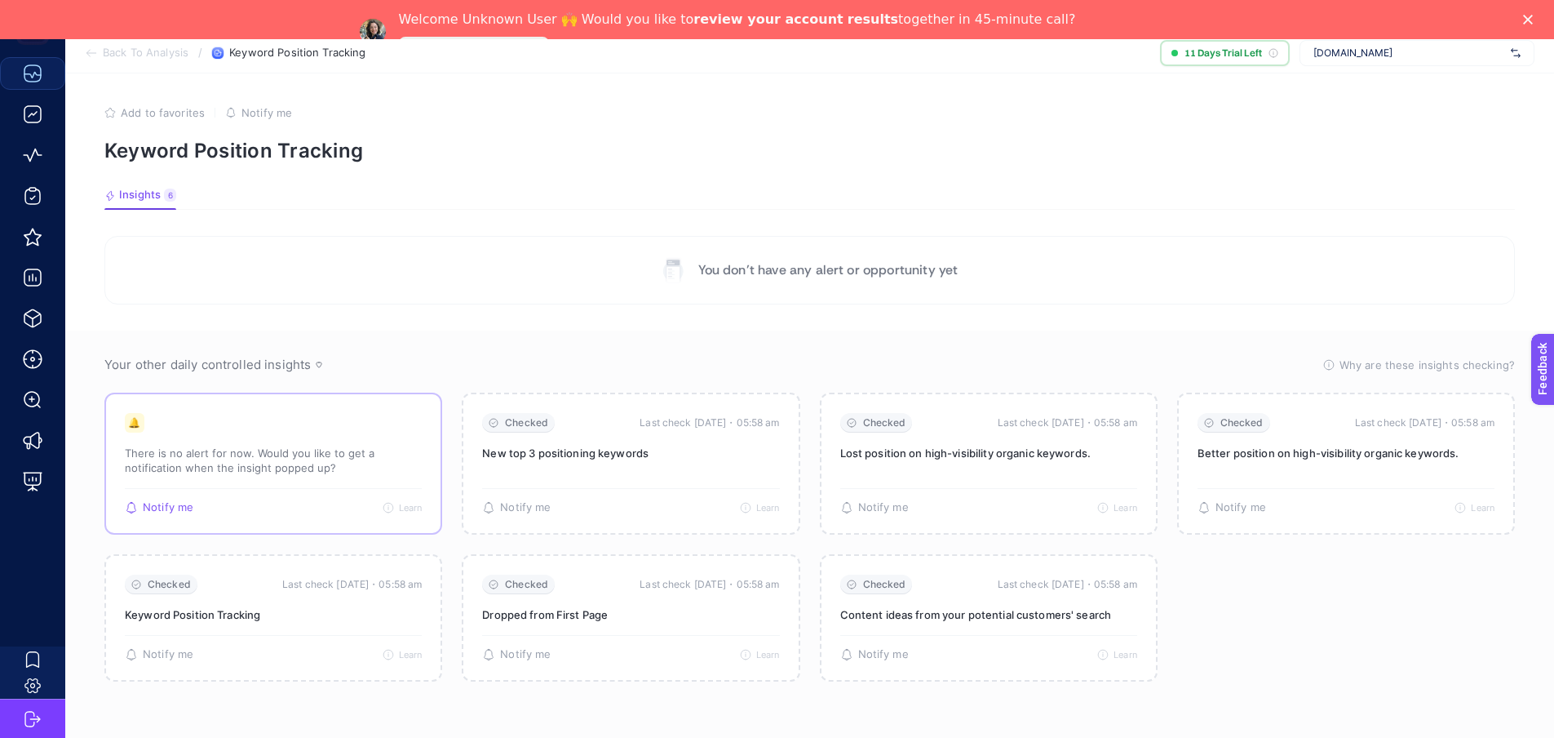
click at [168, 501] on span "Notify me" at bounding box center [168, 507] width 51 height 13
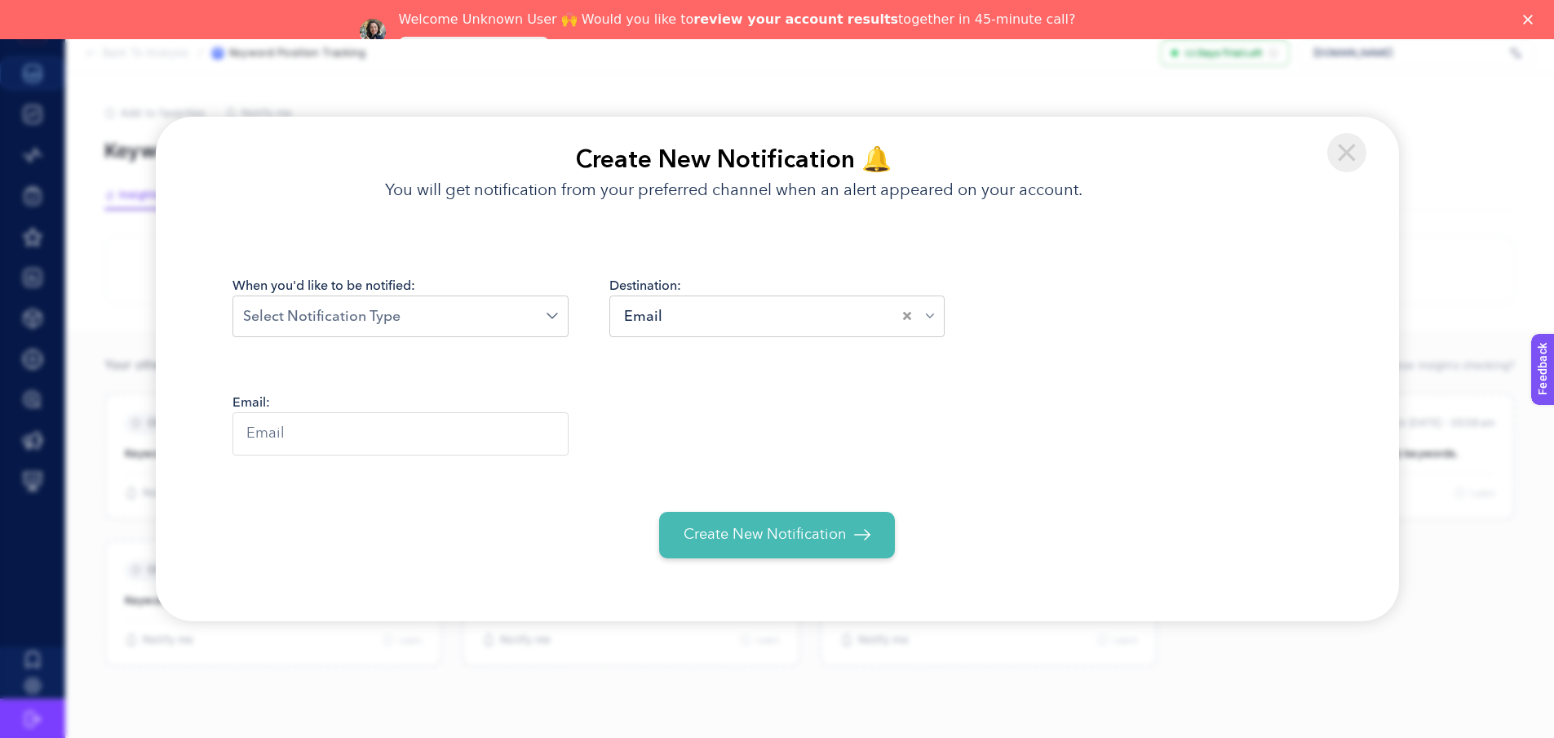
click at [1344, 148] on img at bounding box center [1346, 152] width 39 height 39
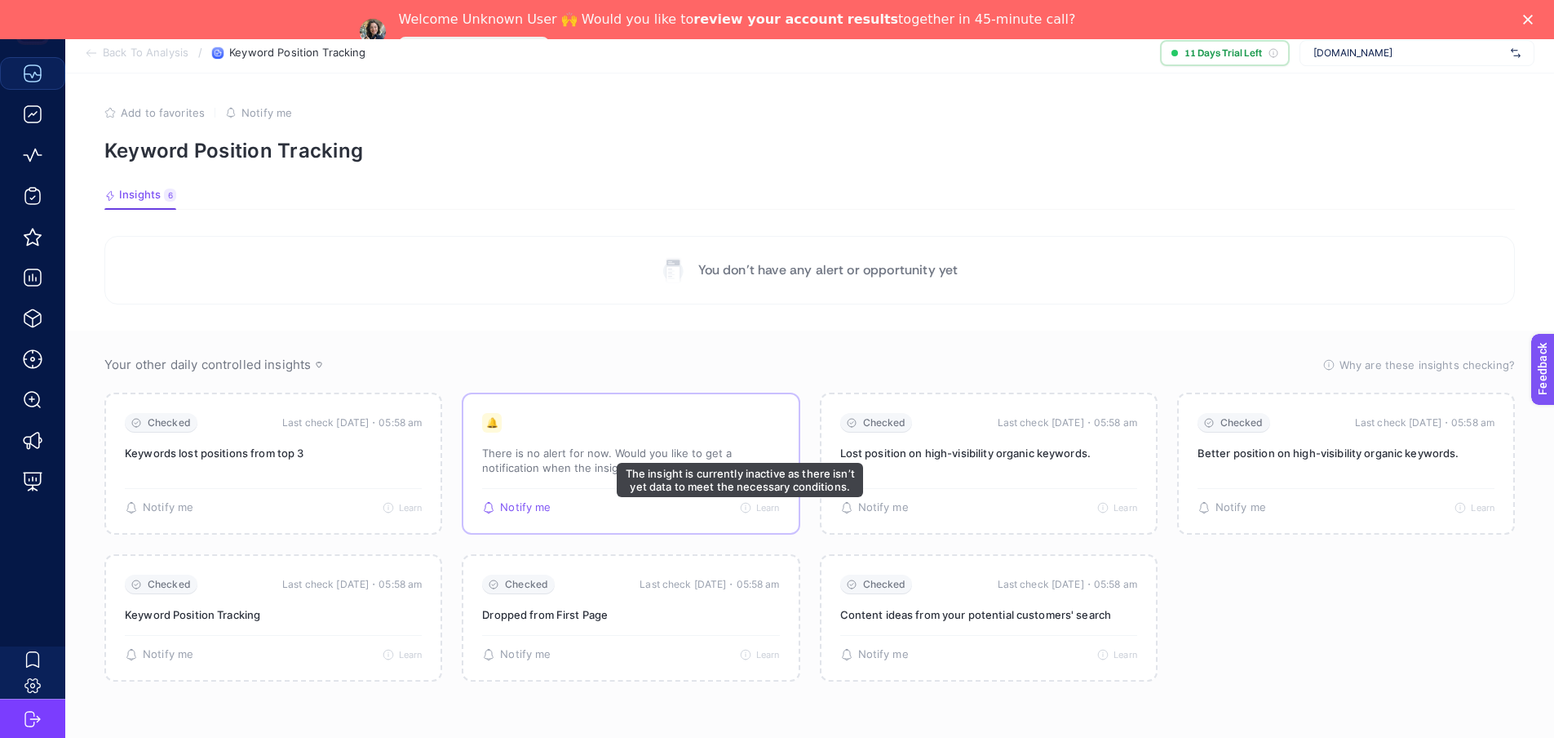
click at [756, 502] on span "Learn" at bounding box center [768, 507] width 24 height 11
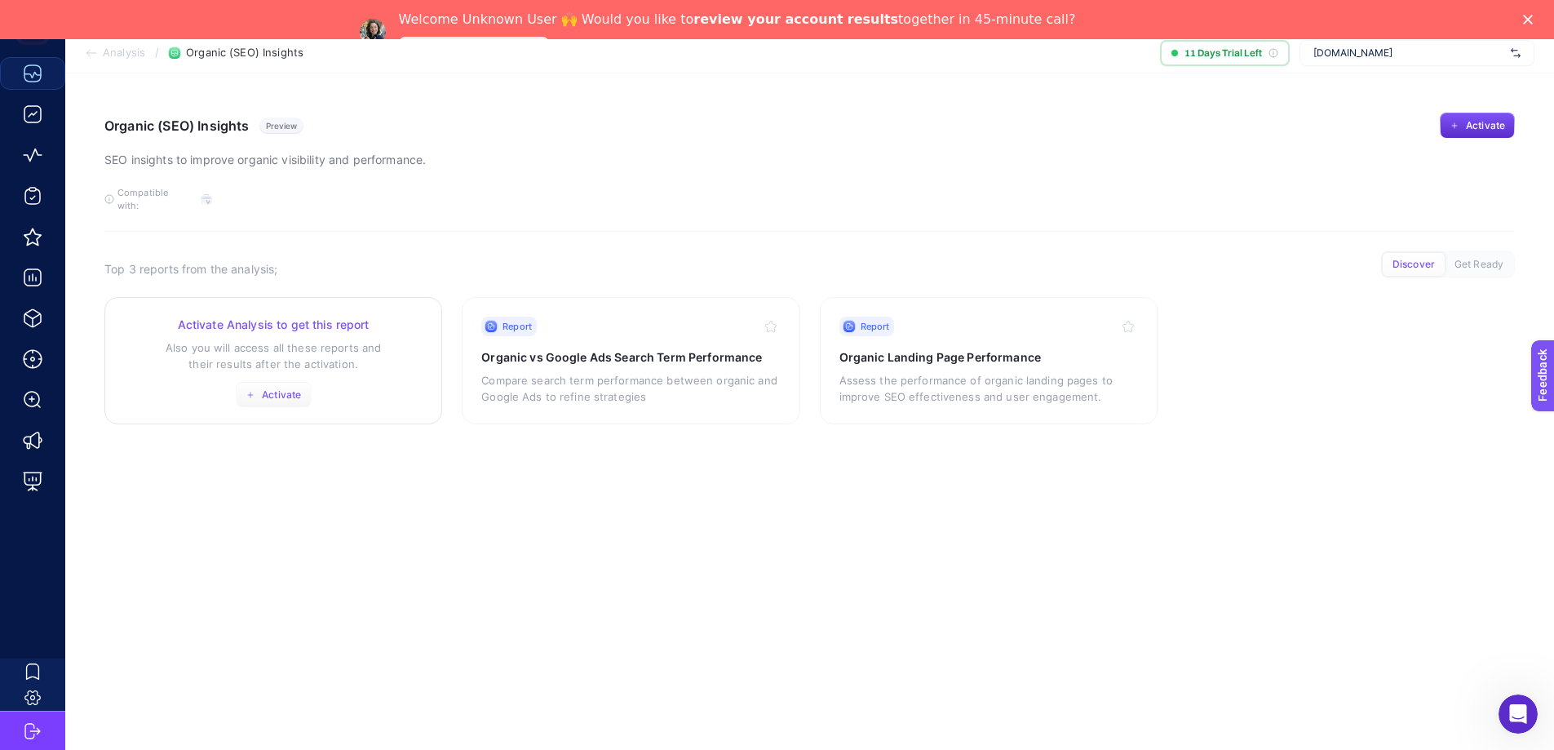
click at [286, 388] on span "Activate" at bounding box center [281, 394] width 39 height 13
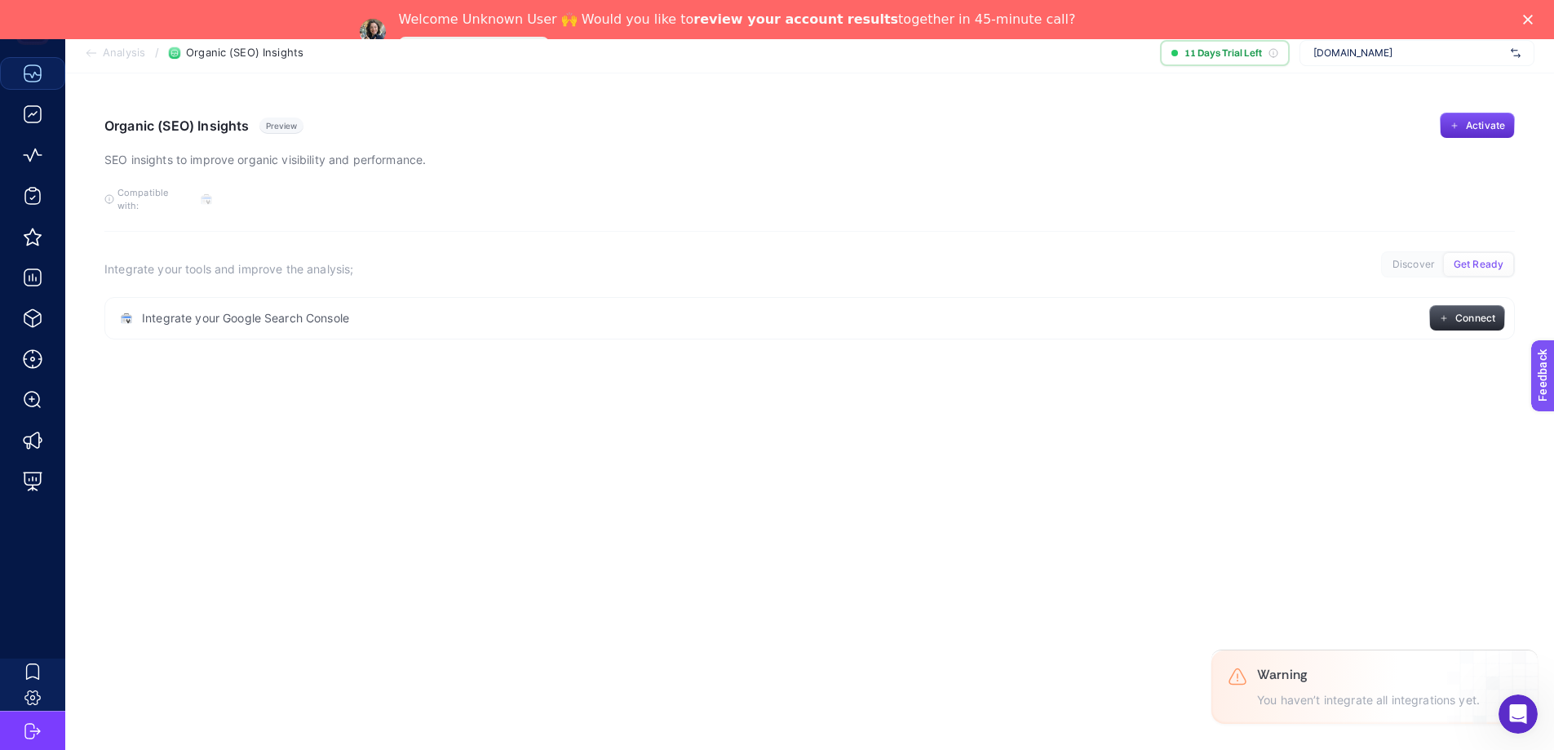
click at [1449, 305] on button "Connect" at bounding box center [1467, 318] width 76 height 26
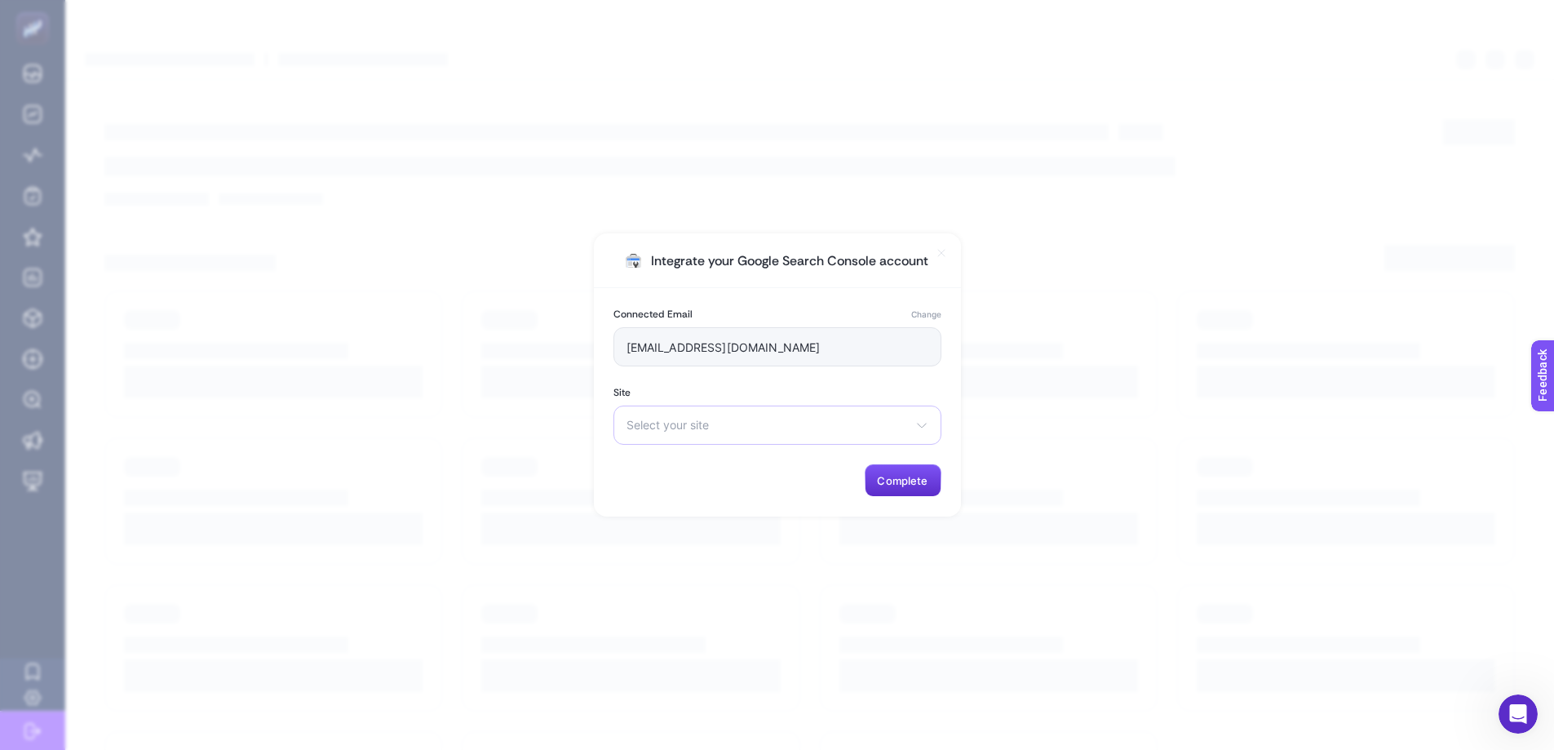
click at [753, 438] on div "Select your site https://www.mpmoran.co.uk/blog/2019/08/06/sawn-and-treated-tim…" at bounding box center [778, 425] width 328 height 39
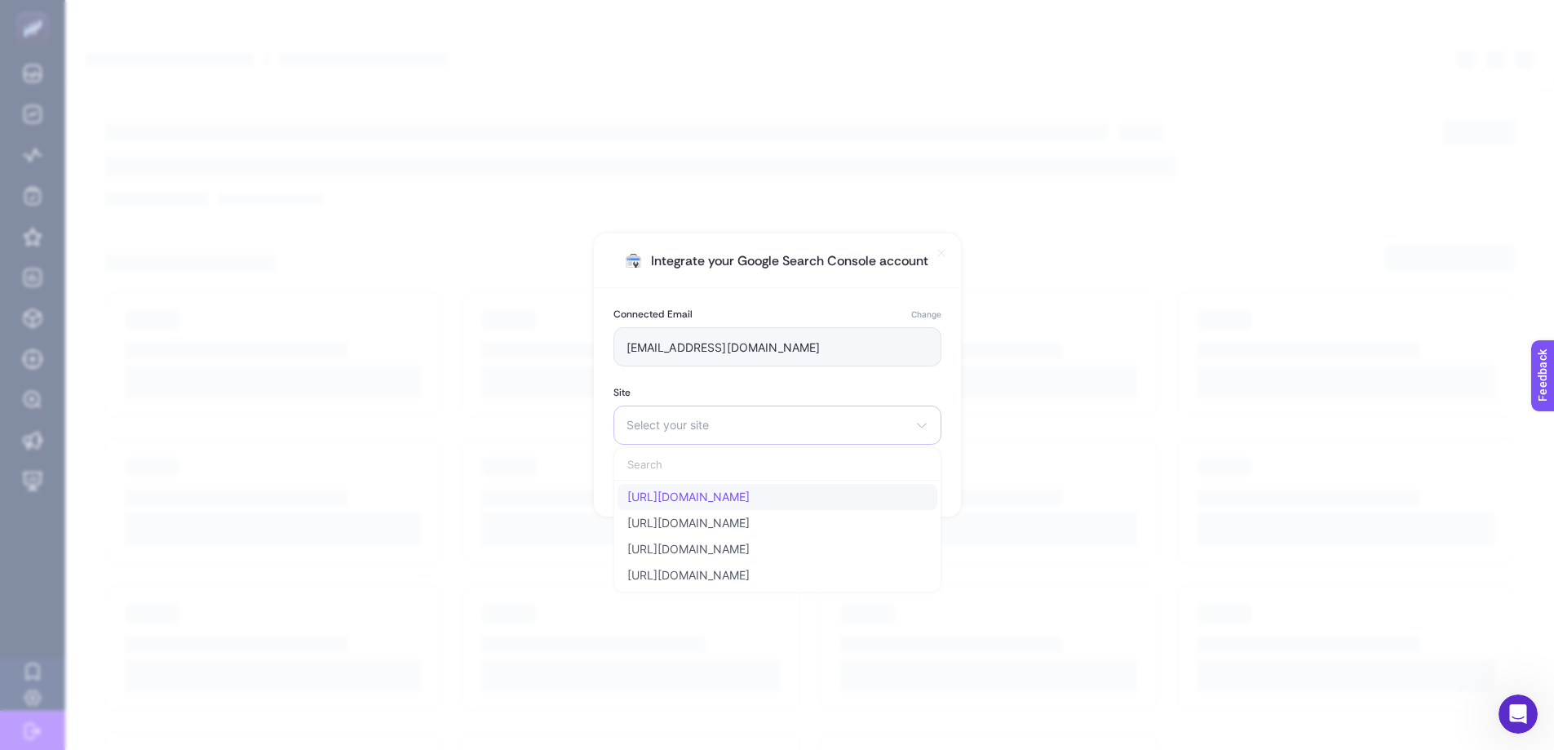
type input "mpmoran.design@gmail.com"
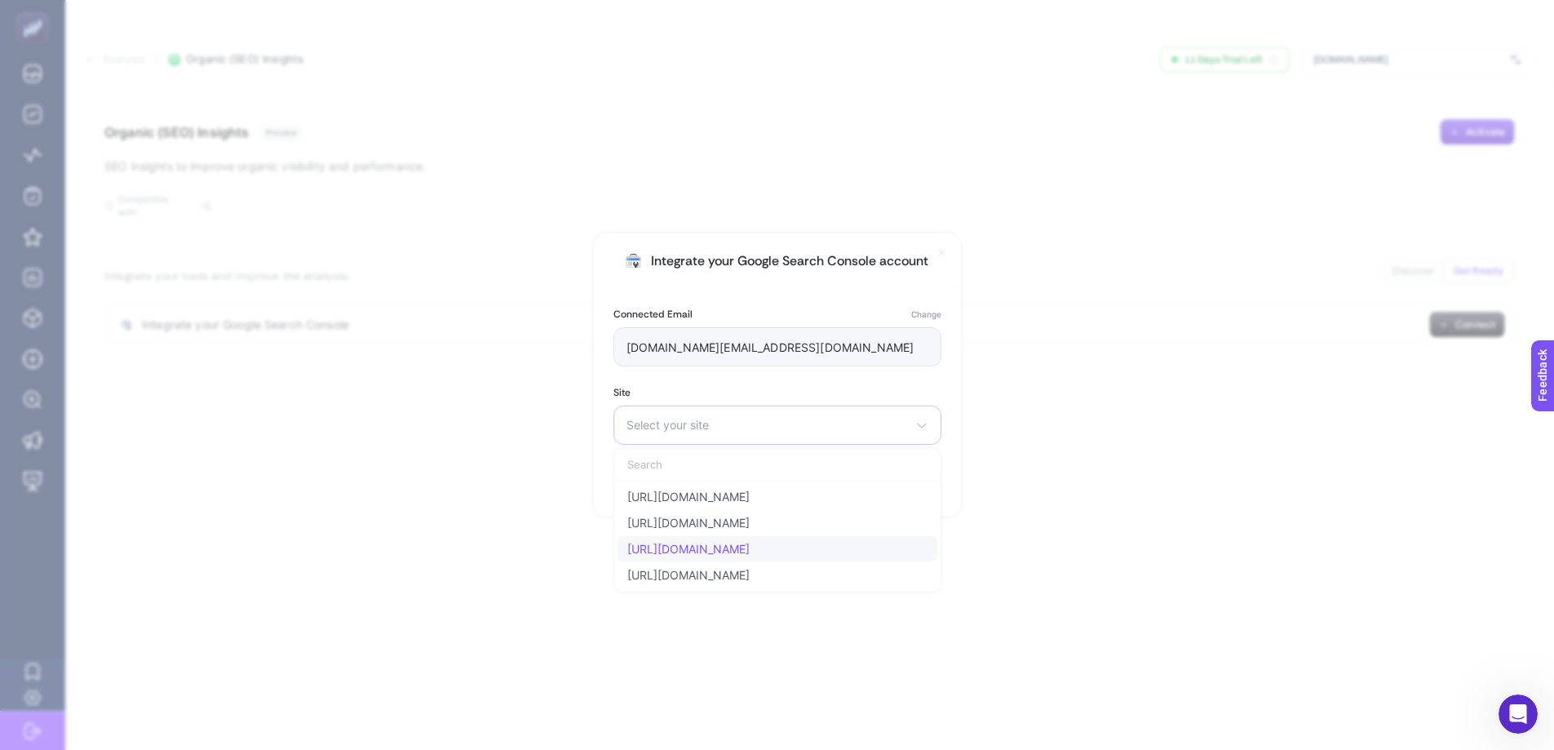
click at [748, 548] on span "https://www.mpmoran.co.uk/" at bounding box center [688, 549] width 122 height 13
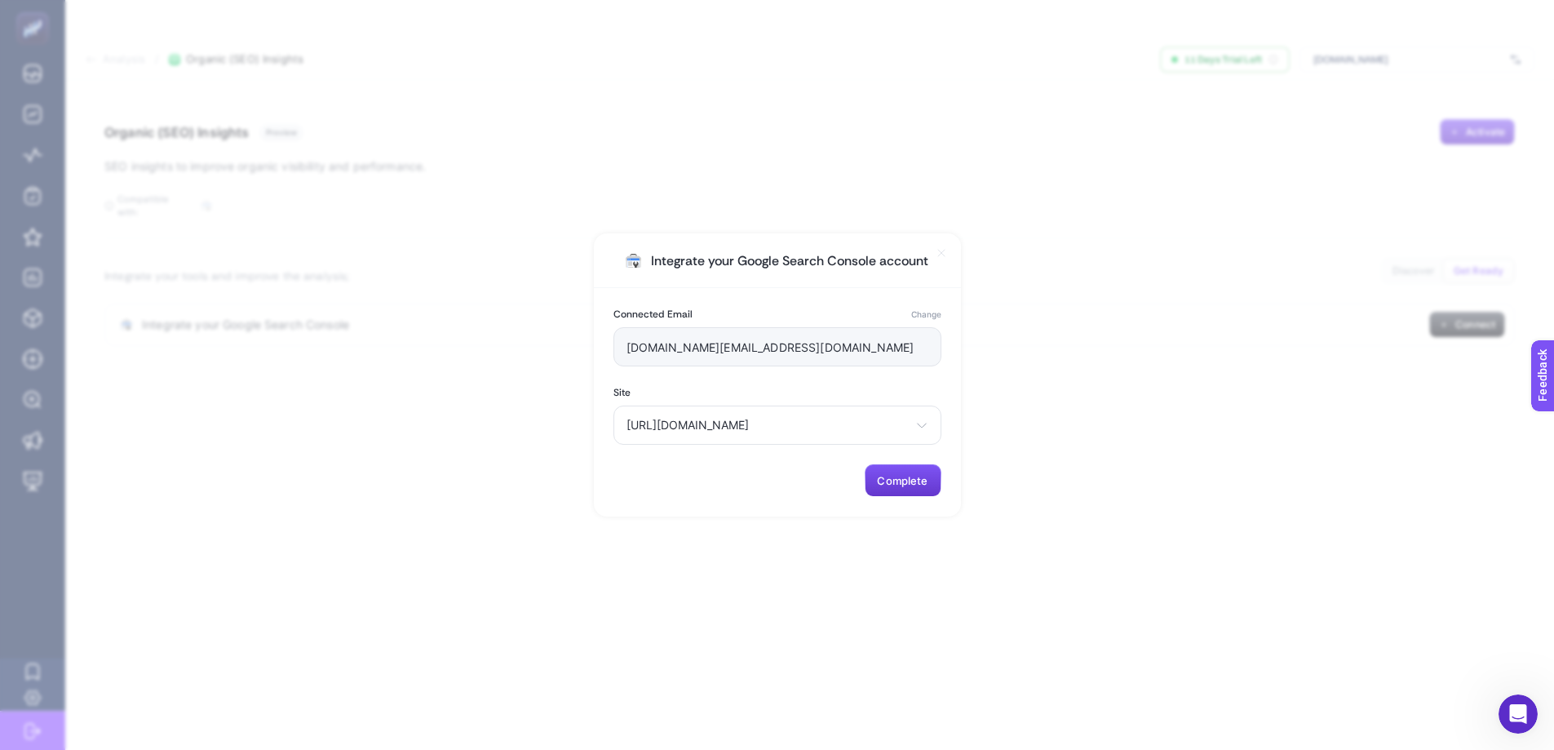
click at [884, 476] on span "Complete" at bounding box center [902, 480] width 51 height 13
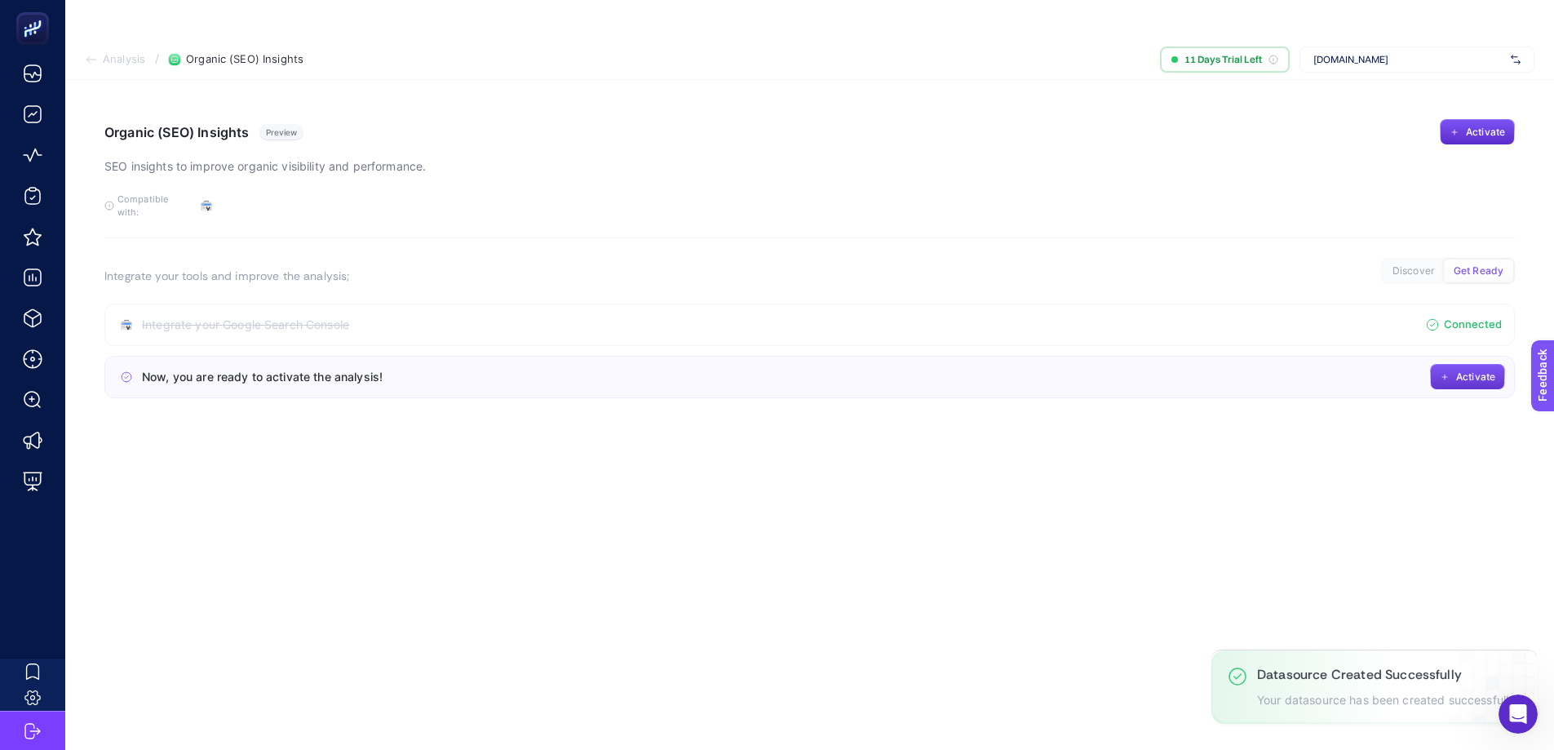
click at [1480, 370] on span "Activate" at bounding box center [1475, 376] width 39 height 13
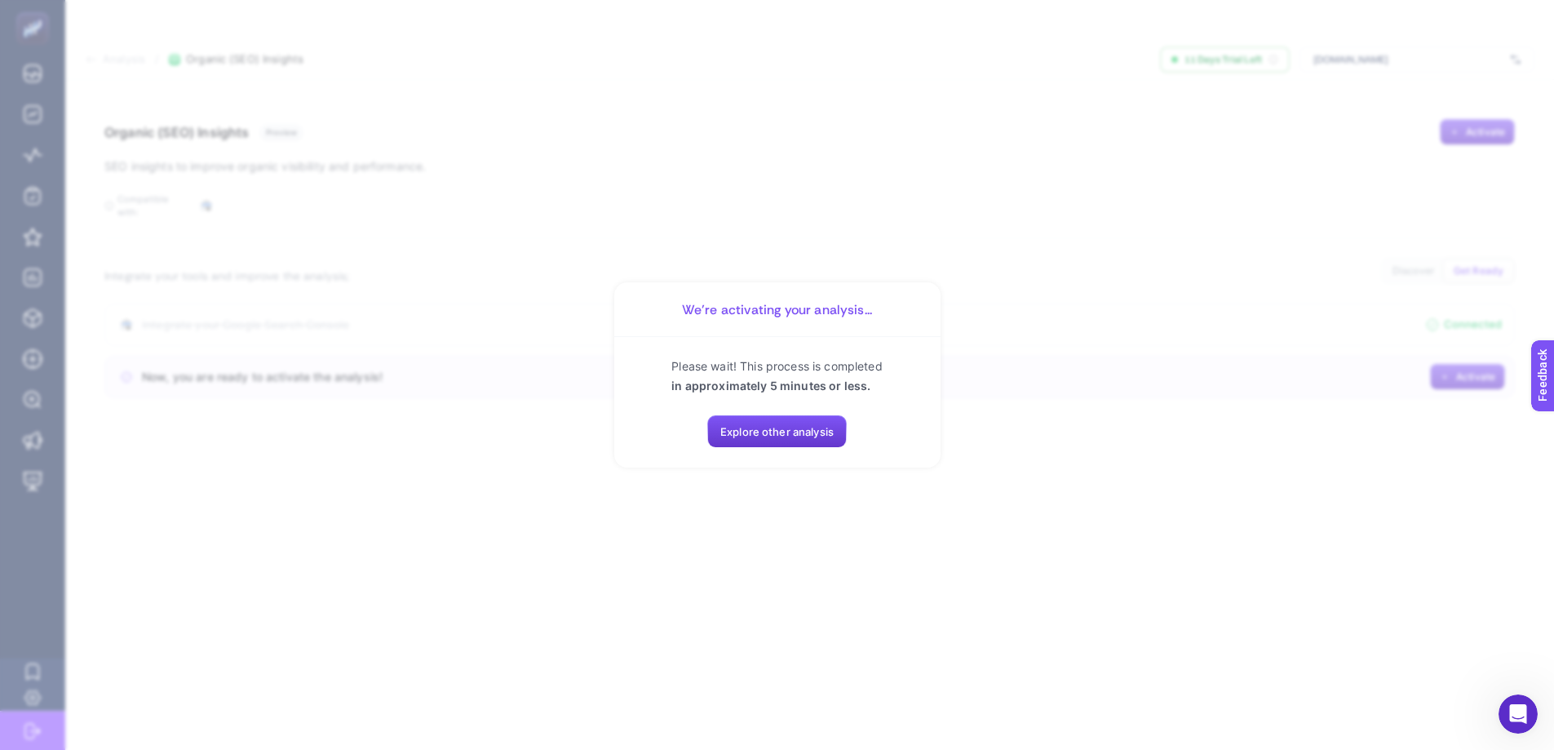
click at [817, 439] on button "Explore other analysis" at bounding box center [777, 431] width 140 height 33
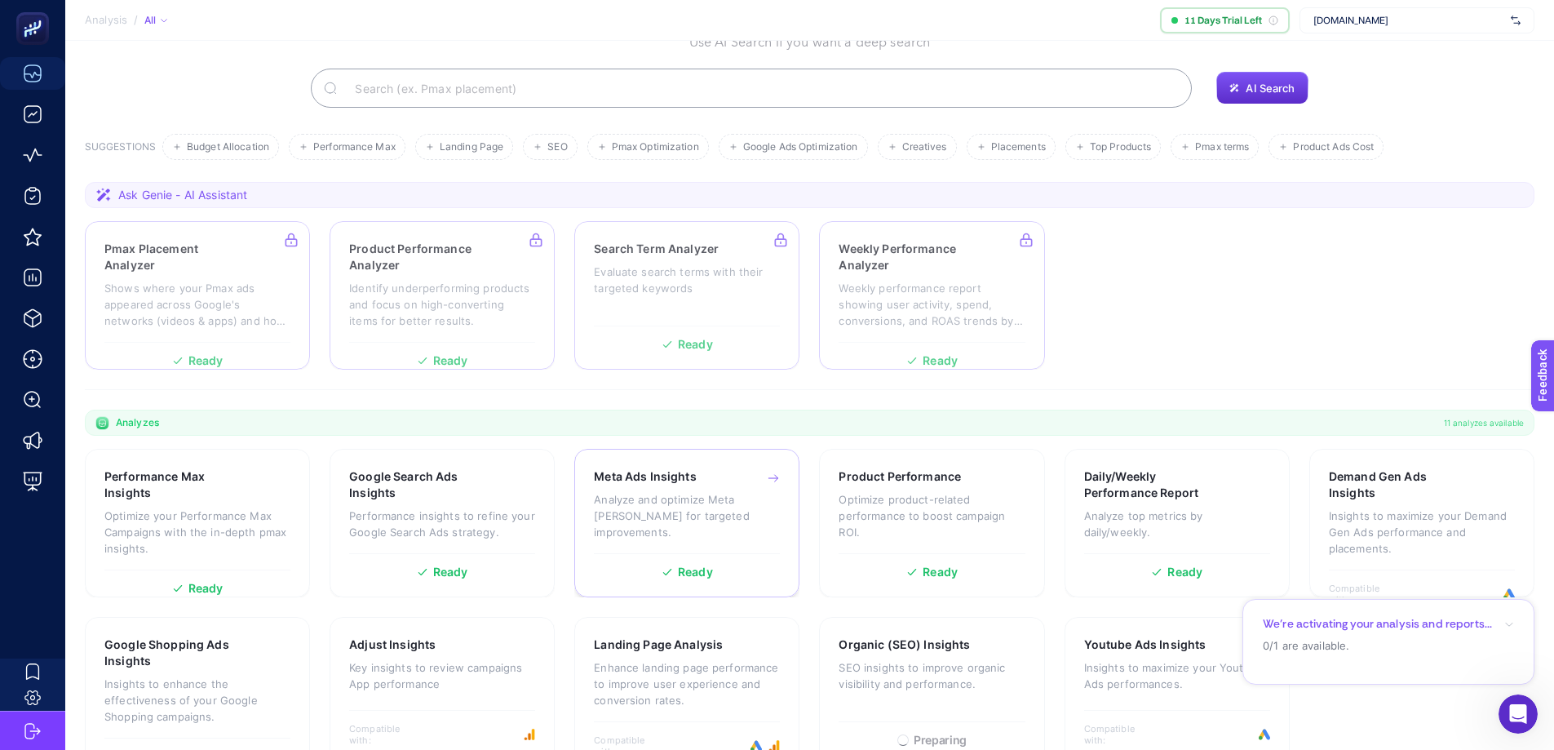
scroll to position [140, 0]
